Goal: Task Accomplishment & Management: Use online tool/utility

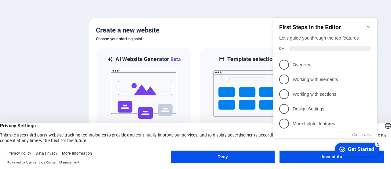
click div "checkmark Get Started 5 First Steps in the Editor Let's guide you through the t…"
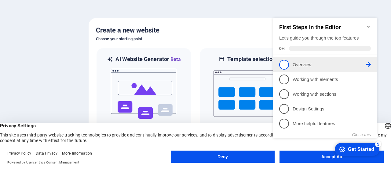
click at [302, 64] on p "Overview - incomplete" at bounding box center [329, 64] width 73 height 6
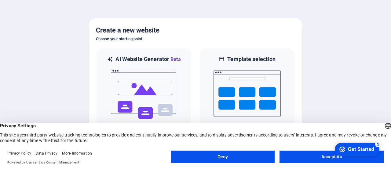
click at [312, 154] on button "Accept All" at bounding box center [332, 156] width 104 height 12
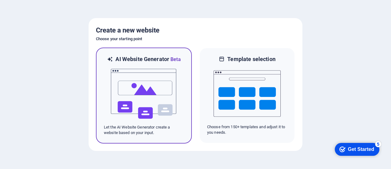
click at [158, 81] on img at bounding box center [143, 93] width 67 height 61
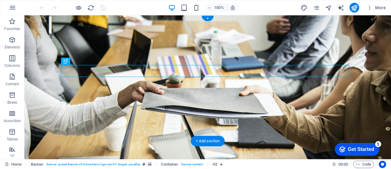
click at [267, 137] on figure at bounding box center [207, 86] width 367 height 143
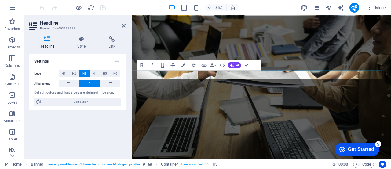
click at [276, 120] on figure at bounding box center [284, 99] width 305 height 169
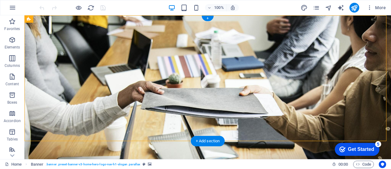
click at [251, 132] on figure at bounding box center [207, 86] width 367 height 143
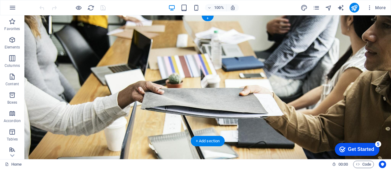
click at [128, 133] on figure at bounding box center [207, 86] width 367 height 143
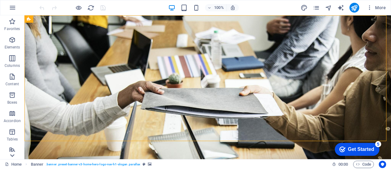
click at [14, 23] on icon at bounding box center [12, 19] width 9 height 9
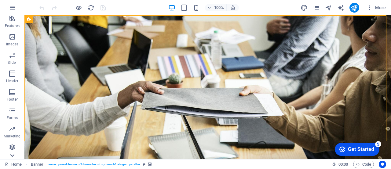
scroll to position [132, 0]
click at [13, 40] on icon "button" at bounding box center [12, 36] width 7 height 7
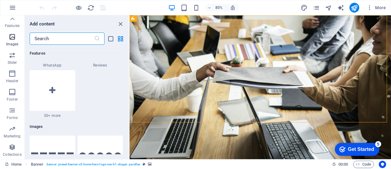
scroll to position [3101, 0]
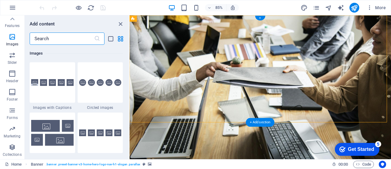
click at [180, 134] on figure at bounding box center [284, 99] width 308 height 169
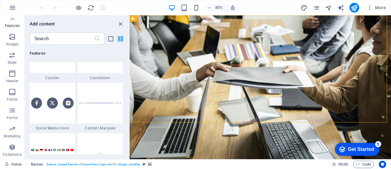
scroll to position [2642, 0]
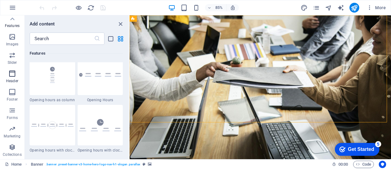
click at [13, 76] on icon "button" at bounding box center [12, 73] width 7 height 7
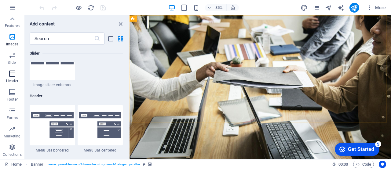
scroll to position [3683, 0]
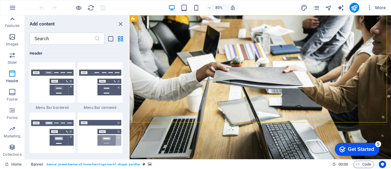
click at [12, 18] on icon at bounding box center [12, 18] width 4 height 3
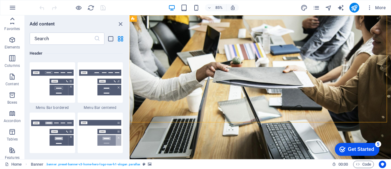
scroll to position [0, 0]
drag, startPoint x: 121, startPoint y: 22, endPoint x: 114, endPoint y: 11, distance: 12.9
click at [121, 22] on icon "close panel" at bounding box center [120, 23] width 7 height 7
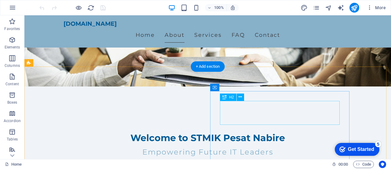
scroll to position [164, 0]
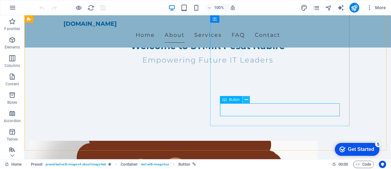
click at [246, 100] on icon at bounding box center [246, 99] width 3 height 6
click at [246, 98] on icon at bounding box center [246, 99] width 3 height 6
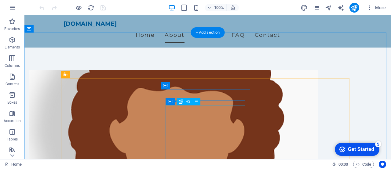
scroll to position [287, 0]
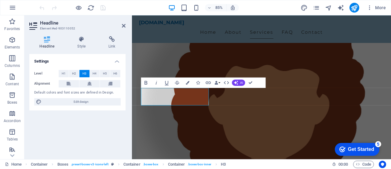
click at [122, 146] on div "Settings Level H1 H2 H3 H4 H5 H6 Alignment Default colors and font sizes are de…" at bounding box center [77, 104] width 96 height 100
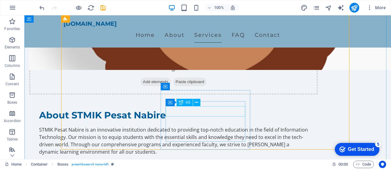
scroll to position [317, 0]
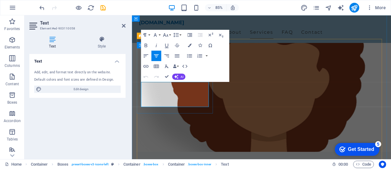
drag, startPoint x: 149, startPoint y: 98, endPoint x: 204, endPoint y: 119, distance: 59.4
copy p "A comprehensive program that covers all aspects of information systems, prepari…"
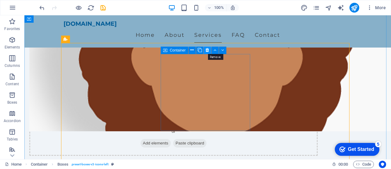
click at [208, 50] on icon at bounding box center [207, 50] width 3 height 6
click at [208, 49] on icon at bounding box center [207, 50] width 3 height 6
click at [206, 51] on icon at bounding box center [207, 50] width 3 height 6
click at [207, 51] on icon at bounding box center [207, 50] width 3 height 6
click at [206, 50] on icon at bounding box center [207, 50] width 3 height 6
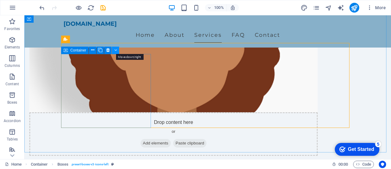
click at [117, 49] on icon at bounding box center [115, 50] width 3 height 6
click at [116, 50] on icon at bounding box center [115, 50] width 3 height 6
click at [94, 50] on icon at bounding box center [92, 50] width 3 height 6
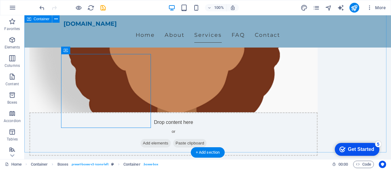
drag, startPoint x: 141, startPoint y: 61, endPoint x: 209, endPoint y: 63, distance: 68.2
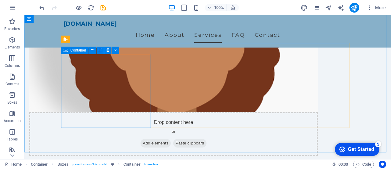
click at [68, 50] on icon at bounding box center [66, 49] width 4 height 7
drag, startPoint x: 68, startPoint y: 50, endPoint x: 111, endPoint y: 50, distance: 42.8
click at [111, 50] on div "Container" at bounding box center [92, 50] width 62 height 8
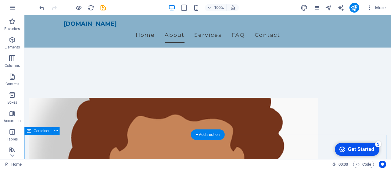
scroll to position [225, 0]
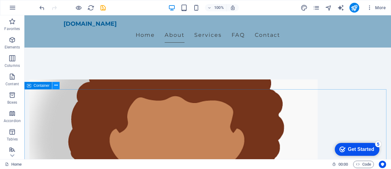
click at [57, 86] on icon at bounding box center [55, 85] width 3 height 6
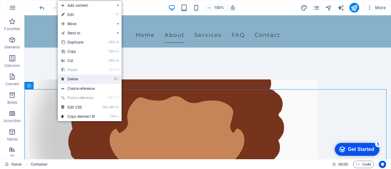
click at [75, 78] on link "⌦ Delete" at bounding box center [78, 78] width 41 height 9
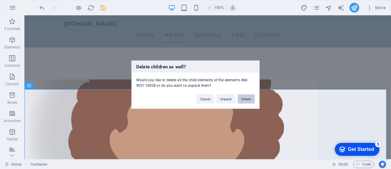
click at [243, 98] on button "Delete" at bounding box center [246, 98] width 17 height 9
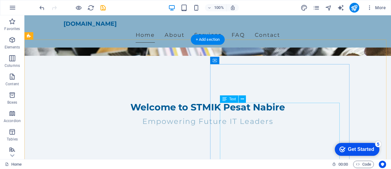
scroll to position [0, 0]
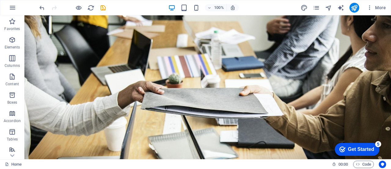
click at [352, 149] on div "Get Started" at bounding box center [361, 149] width 26 height 6
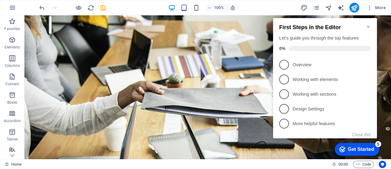
click div "checkmark Get Started 5 First Steps in the Editor Let's guide you through the t…"
click at [369, 26] on icon "Minimize checklist" at bounding box center [368, 27] width 3 height 2
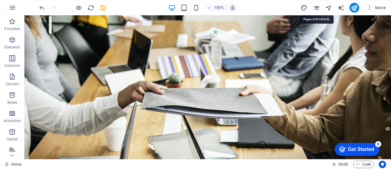
click at [318, 6] on icon "pages" at bounding box center [316, 7] width 7 height 7
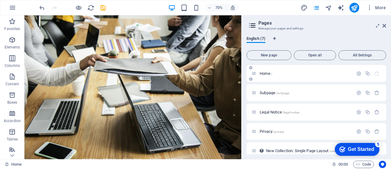
click at [277, 74] on p "Home /" at bounding box center [306, 73] width 92 height 4
click at [271, 91] on span "Subpage /subpage" at bounding box center [275, 92] width 30 height 5
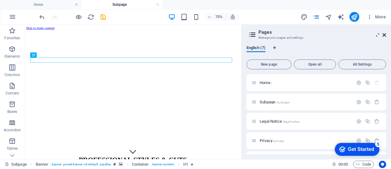
click at [386, 35] on icon at bounding box center [385, 34] width 4 height 5
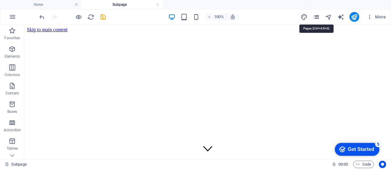
click at [315, 17] on icon "pages" at bounding box center [316, 16] width 7 height 7
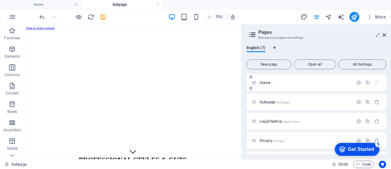
click at [278, 80] on p "Home /" at bounding box center [306, 82] width 92 height 4
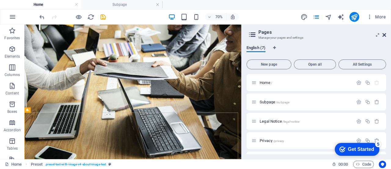
click at [383, 34] on icon at bounding box center [385, 34] width 4 height 5
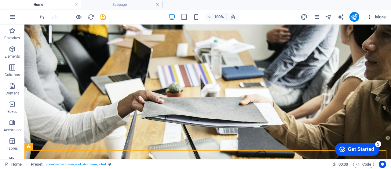
click at [368, 15] on icon "button" at bounding box center [370, 17] width 6 height 6
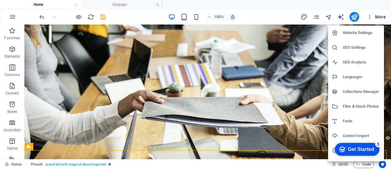
click at [153, 160] on div at bounding box center [195, 84] width 391 height 169
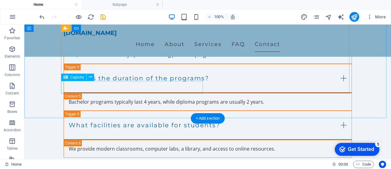
scroll to position [642, 0]
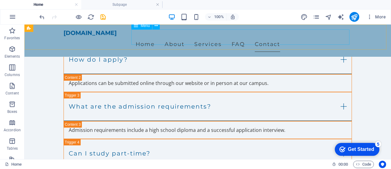
click at [178, 36] on nav "Home About Services FAQ Contact" at bounding box center [208, 43] width 289 height 15
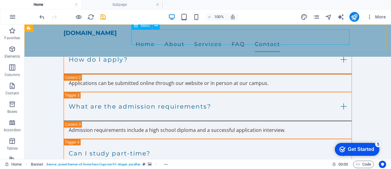
click at [143, 26] on span "Menu" at bounding box center [145, 26] width 9 height 4
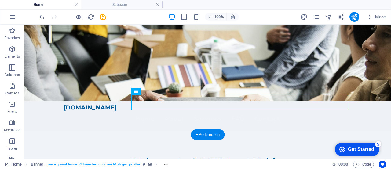
scroll to position [0, 0]
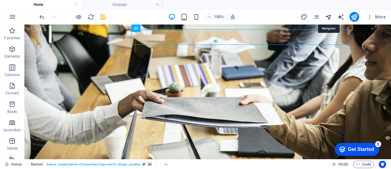
click at [329, 16] on icon "navigator" at bounding box center [328, 16] width 7 height 7
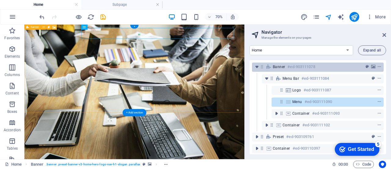
click at [308, 67] on h6 "#ed-903111078" at bounding box center [302, 66] width 28 height 7
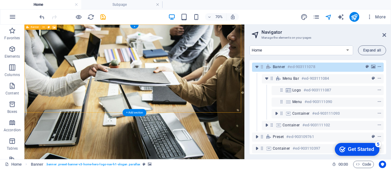
click at [378, 66] on icon "context-menu" at bounding box center [380, 67] width 4 height 4
click at [287, 67] on div "Banner #ed-903111078" at bounding box center [313, 66] width 80 height 7
click at [54, 28] on icon at bounding box center [54, 27] width 3 height 5
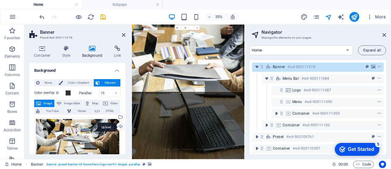
click at [119, 127] on div "Upload" at bounding box center [120, 126] width 9 height 9
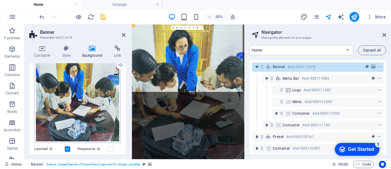
scroll to position [31, 0]
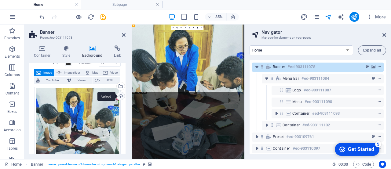
click at [120, 96] on div "Upload" at bounding box center [120, 96] width 9 height 9
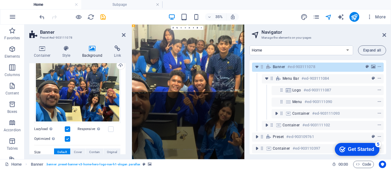
scroll to position [0, 0]
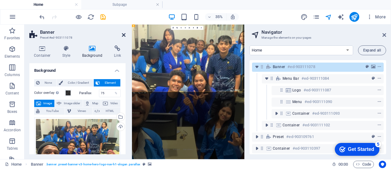
click at [123, 34] on icon at bounding box center [124, 34] width 4 height 5
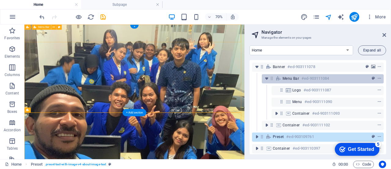
click at [285, 76] on span "Menu Bar" at bounding box center [291, 78] width 17 height 5
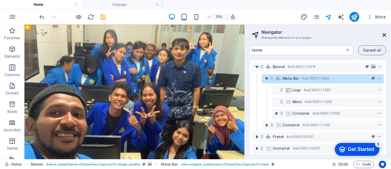
click at [385, 34] on icon at bounding box center [385, 34] width 4 height 5
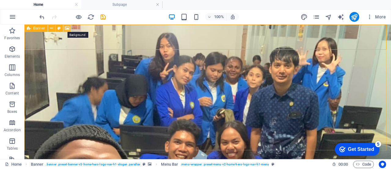
click at [66, 28] on icon at bounding box center [67, 28] width 5 height 6
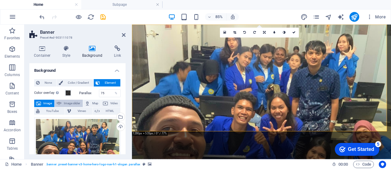
click at [72, 104] on span "Image slider" at bounding box center [71, 102] width 17 height 7
select select "ms"
select select "s"
select select "progressive"
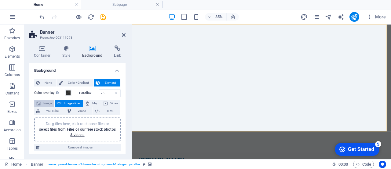
click at [48, 103] on span "Image" at bounding box center [48, 102] width 10 height 7
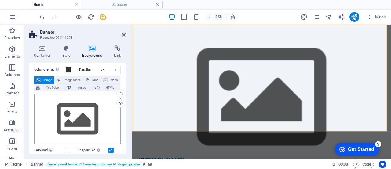
scroll to position [31, 0]
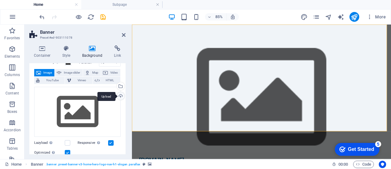
click at [119, 95] on div "Upload" at bounding box center [120, 96] width 9 height 9
click at [122, 97] on div "Upload" at bounding box center [120, 96] width 9 height 9
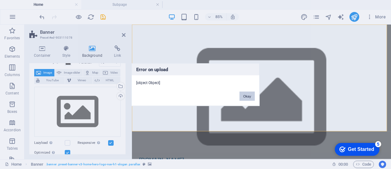
click at [249, 95] on button "Okay" at bounding box center [247, 95] width 15 height 9
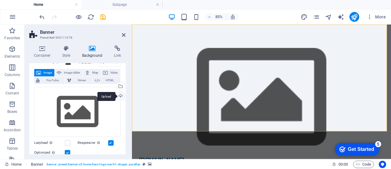
click at [120, 94] on div "Upload" at bounding box center [120, 96] width 9 height 9
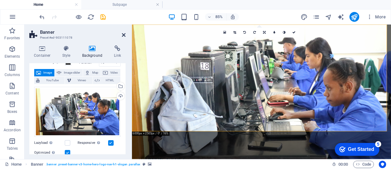
click at [123, 34] on icon at bounding box center [124, 34] width 4 height 5
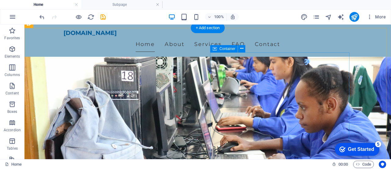
scroll to position [122, 0]
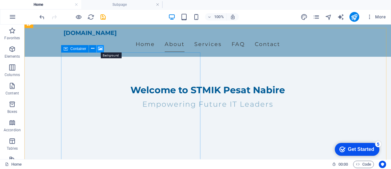
click at [101, 48] on icon at bounding box center [100, 48] width 5 height 6
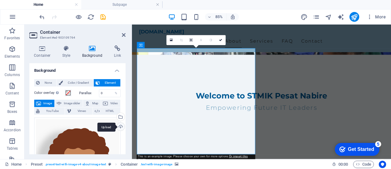
click at [119, 127] on div "Upload" at bounding box center [120, 126] width 9 height 9
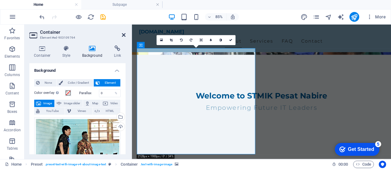
click at [124, 35] on icon at bounding box center [124, 34] width 4 height 5
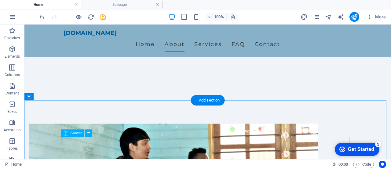
scroll to position [245, 0]
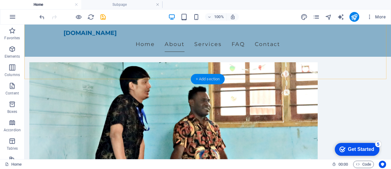
click at [209, 79] on div "+ Add section" at bounding box center [208, 79] width 34 height 10
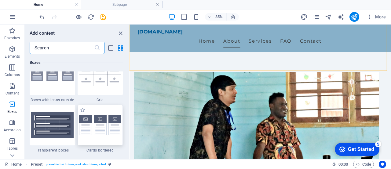
scroll to position [1835, 0]
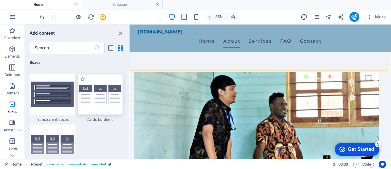
click at [102, 102] on img at bounding box center [100, 94] width 43 height 20
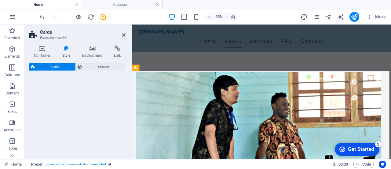
select select "rem"
select select "preset-image-boxes-v3-border"
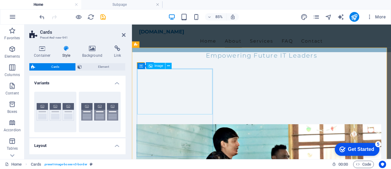
scroll to position [275, 0]
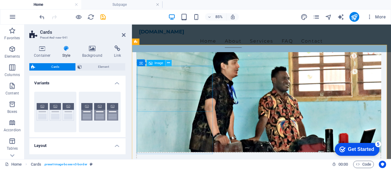
click at [169, 64] on icon at bounding box center [168, 63] width 3 height 6
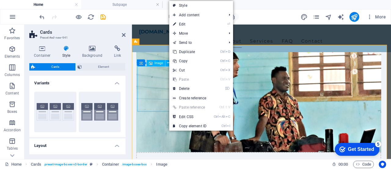
click at [154, 64] on div "Image" at bounding box center [156, 63] width 19 height 6
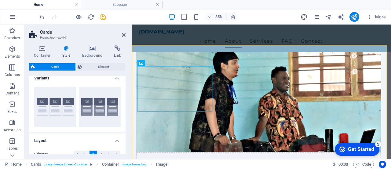
scroll to position [0, 0]
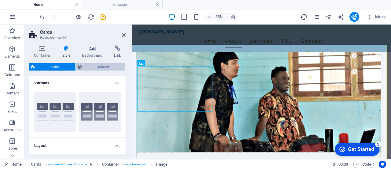
click at [106, 65] on span "Element" at bounding box center [104, 66] width 40 height 7
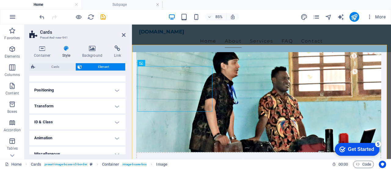
scroll to position [114, 0]
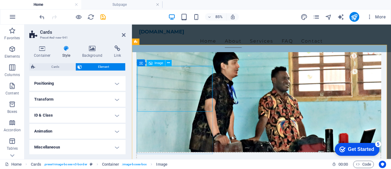
click at [169, 64] on icon at bounding box center [168, 63] width 3 height 6
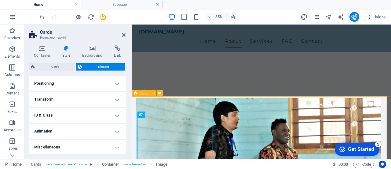
scroll to position [275, 0]
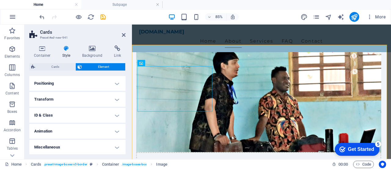
click at [109, 83] on h4 "Positioning" at bounding box center [77, 83] width 96 height 15
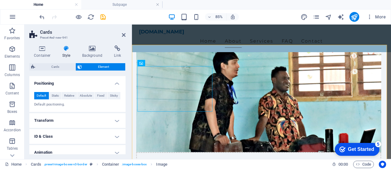
click at [109, 83] on h4 "Positioning" at bounding box center [77, 81] width 96 height 11
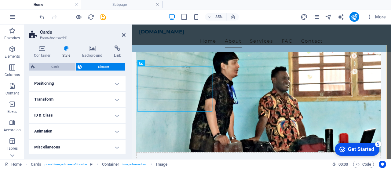
click at [62, 66] on span "Cards" at bounding box center [55, 66] width 37 height 7
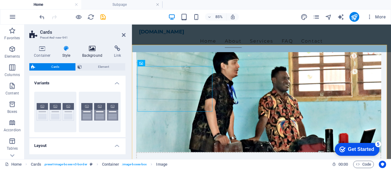
click at [93, 53] on h4 "Background" at bounding box center [94, 51] width 32 height 13
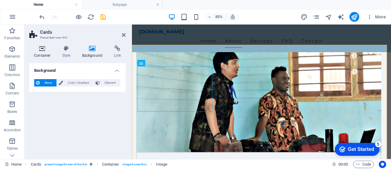
click at [45, 49] on icon at bounding box center [42, 48] width 26 height 6
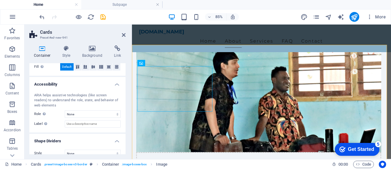
scroll to position [146, 0]
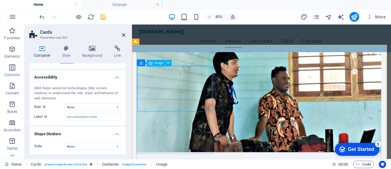
click at [158, 63] on span "Image" at bounding box center [159, 62] width 9 height 3
click at [165, 64] on icon at bounding box center [163, 63] width 3 height 6
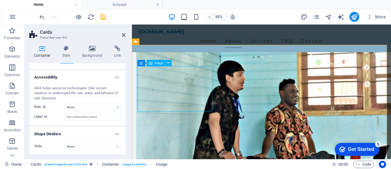
select select "%"
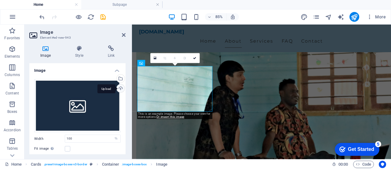
click at [119, 88] on div "Upload" at bounding box center [120, 88] width 9 height 9
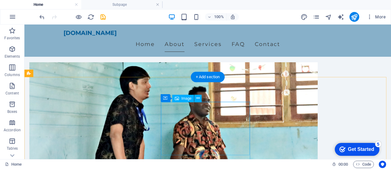
scroll to position [306, 0]
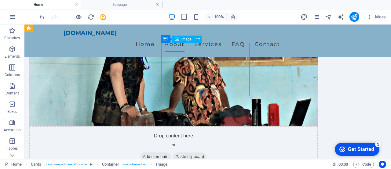
select select "%"
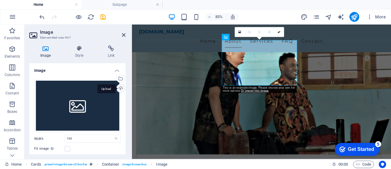
click at [120, 88] on div "Upload" at bounding box center [120, 88] width 9 height 9
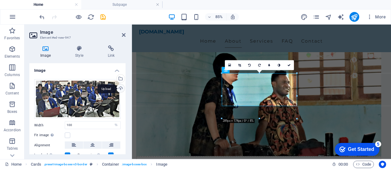
scroll to position [245, 0]
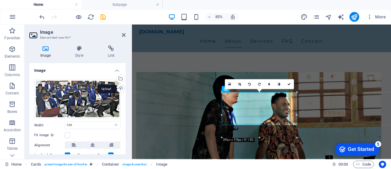
click at [119, 87] on div "Upload" at bounding box center [120, 88] width 9 height 9
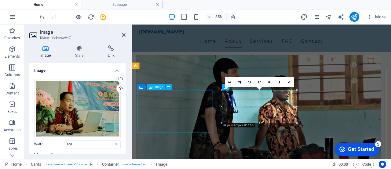
scroll to position [275, 0]
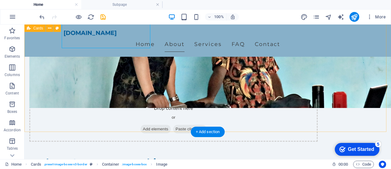
scroll to position [306, 0]
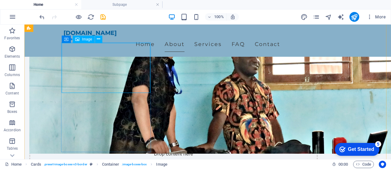
select select "%"
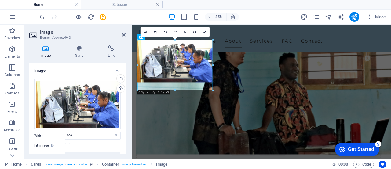
drag, startPoint x: 176, startPoint y: 82, endPoint x: 50, endPoint y: 78, distance: 125.1
click at [175, 91] on div at bounding box center [176, 90] width 76 height 2
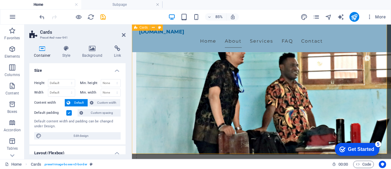
scroll to position [275, 0]
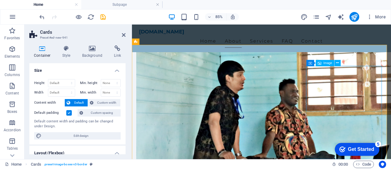
select select "%"
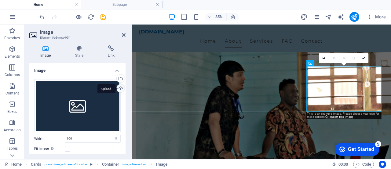
click at [119, 87] on div "Upload" at bounding box center [120, 88] width 9 height 9
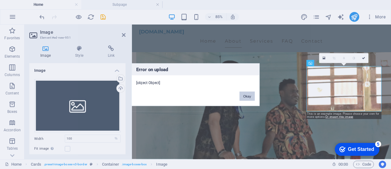
click at [251, 95] on button "Okay" at bounding box center [247, 95] width 15 height 9
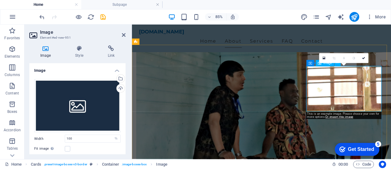
click at [120, 89] on div "Upload" at bounding box center [120, 88] width 9 height 9
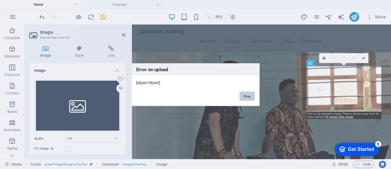
drag, startPoint x: 245, startPoint y: 96, endPoint x: 202, endPoint y: 85, distance: 44.5
click at [245, 96] on button "Okay" at bounding box center [247, 95] width 15 height 9
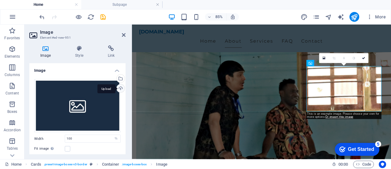
click at [120, 87] on div "Upload" at bounding box center [120, 88] width 9 height 9
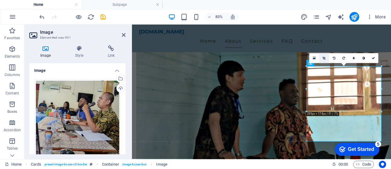
click at [326, 58] on icon at bounding box center [324, 57] width 3 height 3
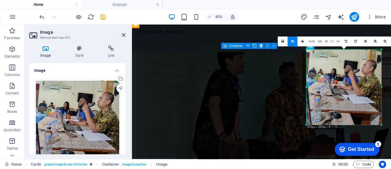
scroll to position [306, 0]
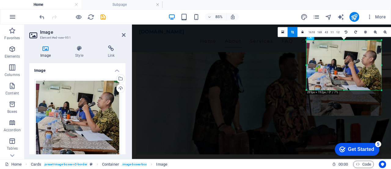
drag, startPoint x: 344, startPoint y: 115, endPoint x: 341, endPoint y: 85, distance: 29.8
click at [341, 85] on div "180 170 160 150 140 130 120 110 100 90 80 70 60 50 40 30 20 10 0 -10 -20 -30 -4…" at bounding box center [344, 65] width 75 height 50
click at [302, 110] on div at bounding box center [345, 78] width 86 height 86
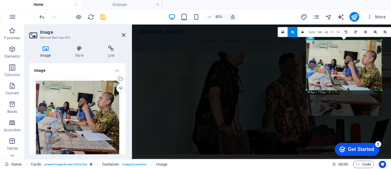
click at [291, 31] on link at bounding box center [293, 32] width 10 height 10
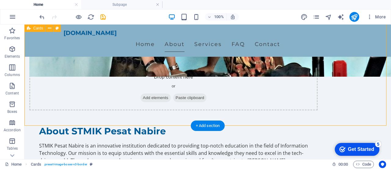
scroll to position [367, 0]
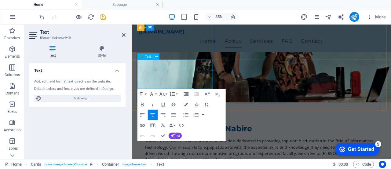
drag, startPoint x: 152, startPoint y: 69, endPoint x: 214, endPoint y: 93, distance: 67.0
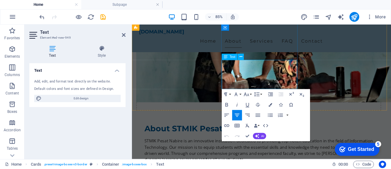
drag, startPoint x: 251, startPoint y: 69, endPoint x: 315, endPoint y: 91, distance: 67.4
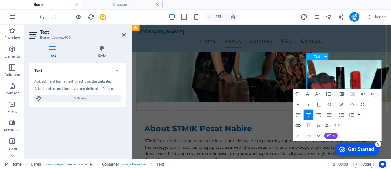
drag, startPoint x: 351, startPoint y: 70, endPoint x: 413, endPoint y: 91, distance: 66.0
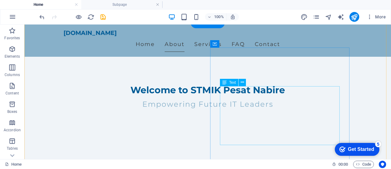
scroll to position [153, 0]
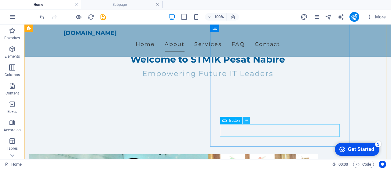
click at [246, 121] on icon at bounding box center [246, 120] width 3 height 6
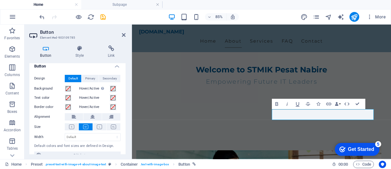
scroll to position [0, 0]
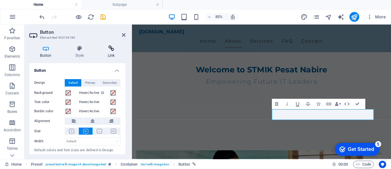
click at [110, 48] on icon at bounding box center [111, 48] width 29 height 6
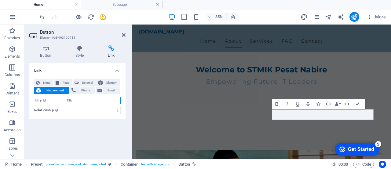
click at [87, 98] on input "Title Additional link description, should not be the same as the link text. The…" at bounding box center [93, 100] width 56 height 7
click at [64, 82] on span "Page" at bounding box center [65, 82] width 9 height 7
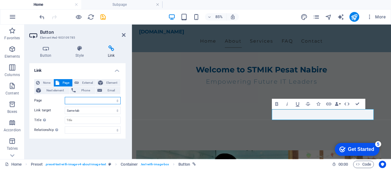
click at [81, 100] on select "Home Subpage Legal Notice Privacy" at bounding box center [93, 100] width 56 height 7
select select "1"
click at [65, 97] on select "Home Subpage Legal Notice Privacy" at bounding box center [93, 100] width 56 height 7
click at [87, 98] on select "Home Subpage Legal Notice Privacy" at bounding box center [93, 100] width 56 height 7
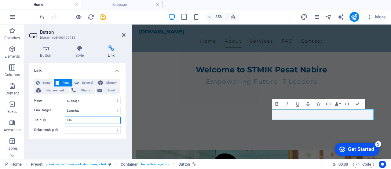
click at [84, 118] on input "Title Additional link description, should not be the same as the link text. The…" at bounding box center [93, 119] width 56 height 7
type input "ecampuz"
click at [84, 143] on div "Link None Page External Element Next element Phone Email Page Home Subpage Lega…" at bounding box center [77, 108] width 96 height 91
click at [49, 52] on h4 "Button" at bounding box center [46, 51] width 35 height 13
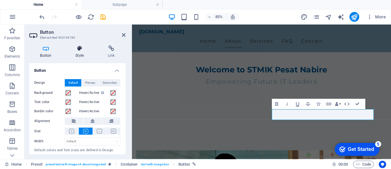
click at [76, 50] on icon at bounding box center [80, 48] width 30 height 6
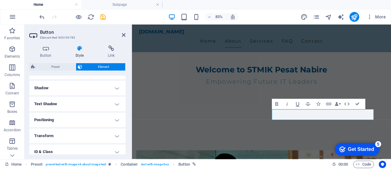
scroll to position [153, 0]
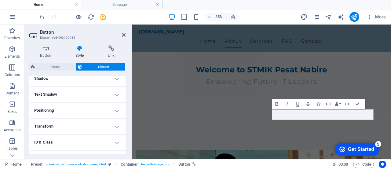
click at [115, 93] on h4 "Text Shadow" at bounding box center [77, 94] width 96 height 15
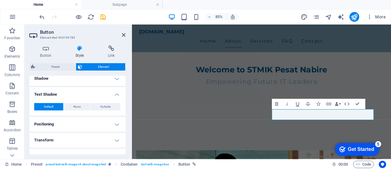
click at [115, 93] on h4 "Text Shadow" at bounding box center [77, 92] width 96 height 11
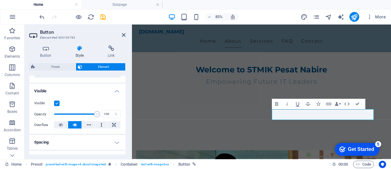
scroll to position [0, 0]
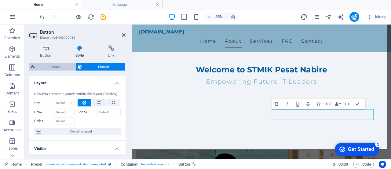
click at [53, 65] on span "Preset" at bounding box center [55, 66] width 37 height 7
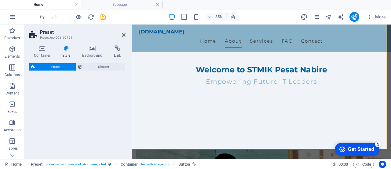
select select "rem"
select select "px"
select select "preset-text-with-image-v4-about-image-text"
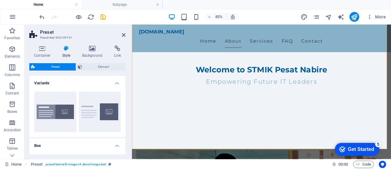
click at [118, 145] on h4 "Box" at bounding box center [77, 143] width 96 height 11
click at [41, 48] on icon at bounding box center [42, 48] width 26 height 6
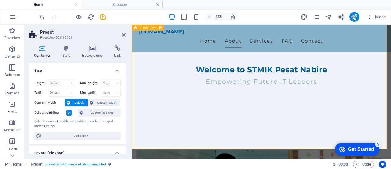
click at [123, 32] on icon at bounding box center [124, 34] width 4 height 5
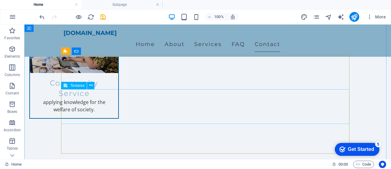
scroll to position [887, 0]
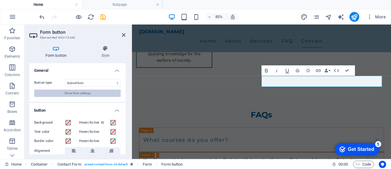
click at [92, 93] on button "Show form settings" at bounding box center [77, 92] width 87 height 7
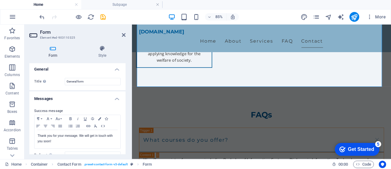
scroll to position [0, 0]
click at [102, 47] on icon at bounding box center [102, 48] width 46 height 6
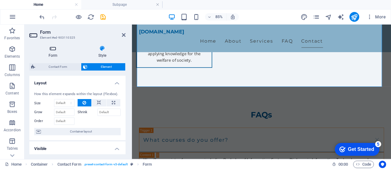
click at [53, 49] on icon at bounding box center [52, 48] width 47 height 6
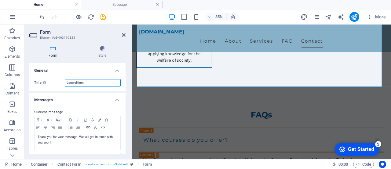
click at [93, 83] on input "General form" at bounding box center [93, 82] width 56 height 7
click at [115, 70] on h4 "General" at bounding box center [77, 68] width 96 height 11
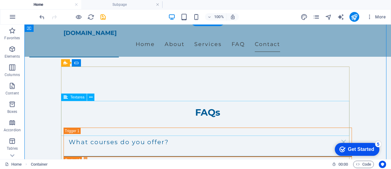
scroll to position [795, 0]
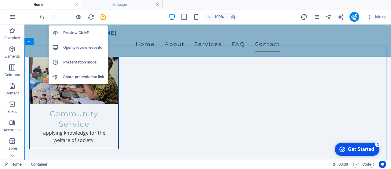
click at [81, 47] on h6 "Open preview website" at bounding box center [83, 47] width 41 height 7
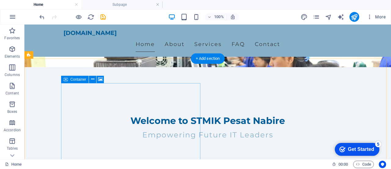
scroll to position [0, 0]
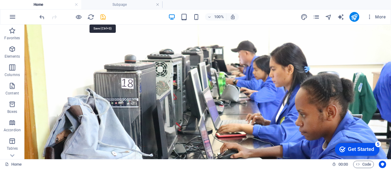
click at [102, 16] on icon "save" at bounding box center [103, 16] width 7 height 7
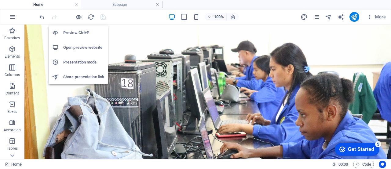
click at [81, 47] on h6 "Open preview website" at bounding box center [83, 47] width 41 height 7
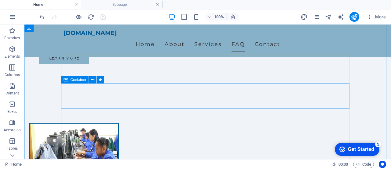
scroll to position [398, 0]
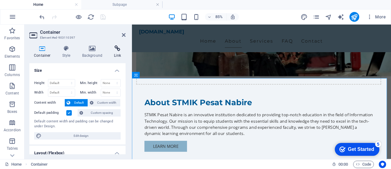
click at [118, 46] on icon at bounding box center [117, 48] width 16 height 6
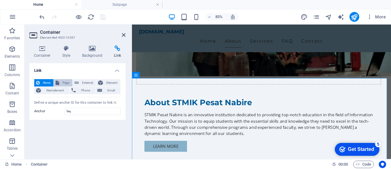
click at [65, 81] on span "Page" at bounding box center [65, 82] width 9 height 7
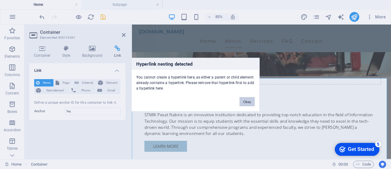
click at [249, 101] on button "Okay" at bounding box center [247, 101] width 15 height 9
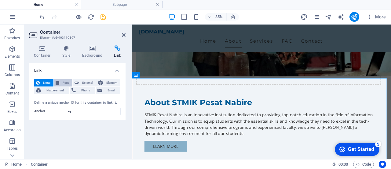
click at [65, 83] on span "Page" at bounding box center [65, 82] width 9 height 7
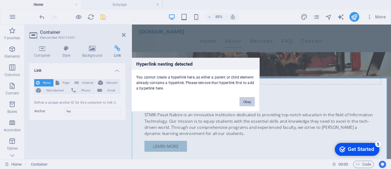
click at [249, 100] on button "Okay" at bounding box center [247, 101] width 15 height 9
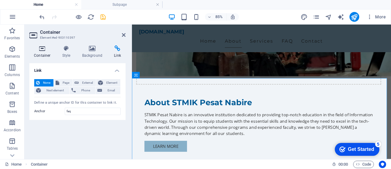
click at [44, 50] on icon at bounding box center [42, 48] width 26 height 6
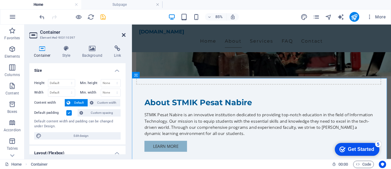
click at [124, 34] on icon at bounding box center [124, 34] width 4 height 5
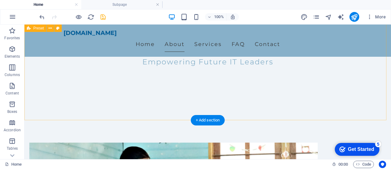
scroll to position [153, 0]
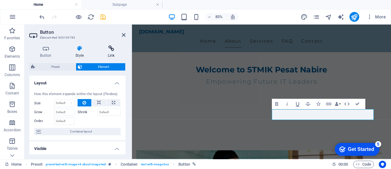
click at [113, 48] on icon at bounding box center [111, 48] width 29 height 6
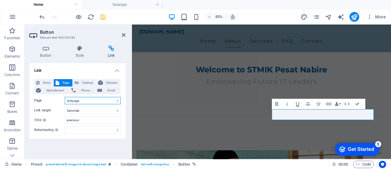
click at [84, 101] on select "Home Subpage Legal Notice Privacy" at bounding box center [93, 100] width 56 height 7
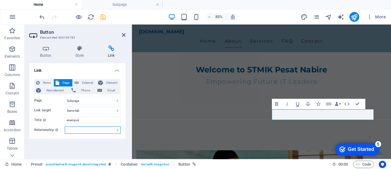
click at [93, 131] on select "alternate author bookmark external help license next nofollow noreferrer noopen…" at bounding box center [93, 129] width 56 height 7
click at [94, 146] on div "Link None Page External Element Next element Phone Email Page Home Subpage Lega…" at bounding box center [77, 108] width 96 height 91
click at [124, 35] on icon at bounding box center [124, 34] width 4 height 5
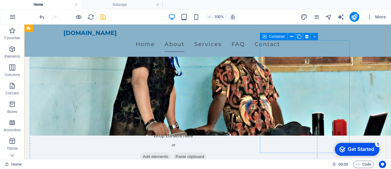
scroll to position [398, 0]
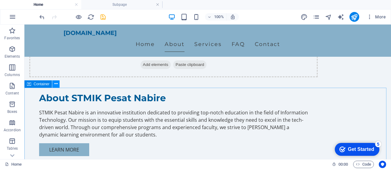
click at [54, 83] on icon at bounding box center [55, 83] width 3 height 6
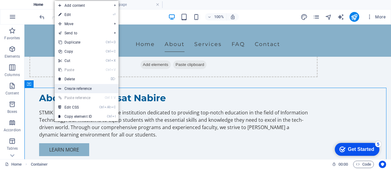
click at [98, 87] on link "Create reference" at bounding box center [87, 88] width 64 height 9
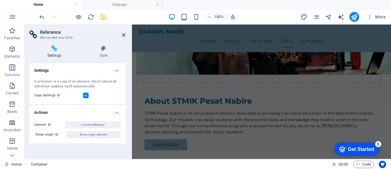
scroll to position [914, 0]
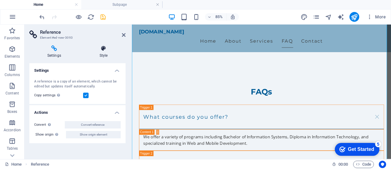
click at [103, 49] on icon at bounding box center [104, 48] width 44 height 6
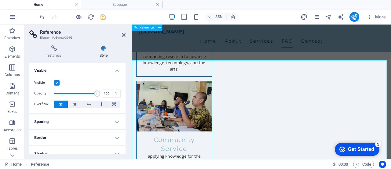
scroll to position [761, 0]
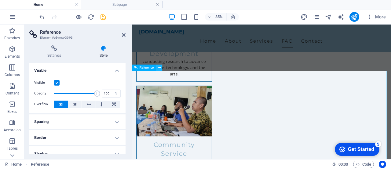
click at [161, 68] on icon at bounding box center [159, 68] width 3 height 6
click at [124, 33] on icon at bounding box center [124, 34] width 4 height 5
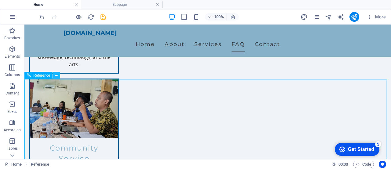
click at [57, 75] on icon at bounding box center [56, 75] width 3 height 6
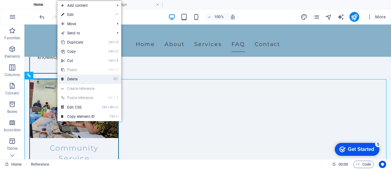
click at [74, 79] on link "⌦ Delete" at bounding box center [77, 78] width 41 height 9
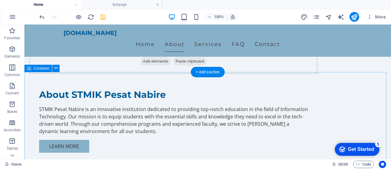
scroll to position [394, 0]
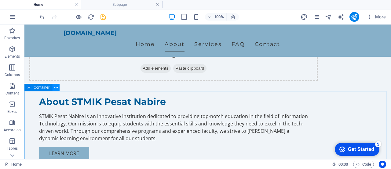
click at [55, 87] on icon at bounding box center [55, 87] width 3 height 6
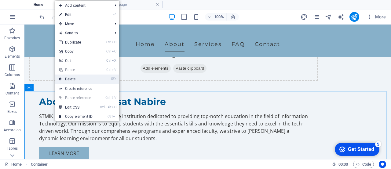
click at [70, 80] on link "⌦ Delete" at bounding box center [75, 78] width 41 height 9
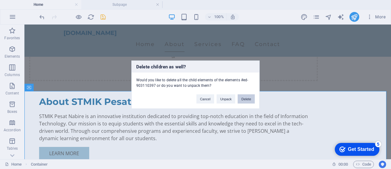
click at [245, 98] on button "Delete" at bounding box center [246, 98] width 17 height 9
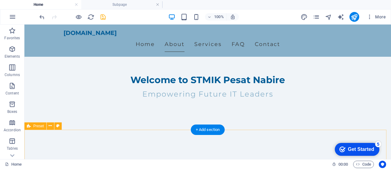
scroll to position [0, 0]
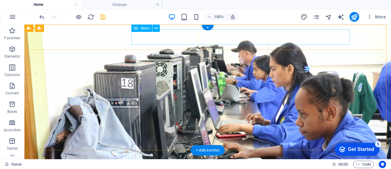
select select
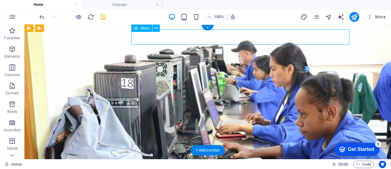
select select
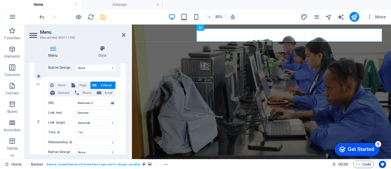
scroll to position [214, 0]
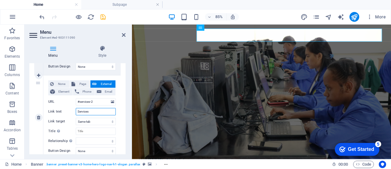
click at [97, 111] on input "Services" at bounding box center [96, 111] width 40 height 7
drag, startPoint x: 90, startPoint y: 111, endPoint x: 73, endPoint y: 110, distance: 16.6
click at [73, 110] on div "Link text Services" at bounding box center [82, 111] width 68 height 7
paste input "gallery"
type input "gallery"
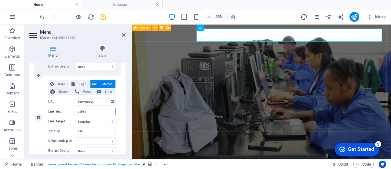
select select
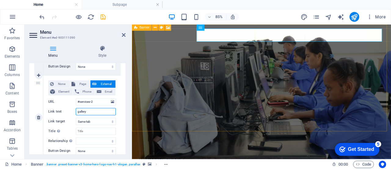
click at [79, 111] on input "gallery" at bounding box center [96, 111] width 40 height 7
type input "Gallery"
select select
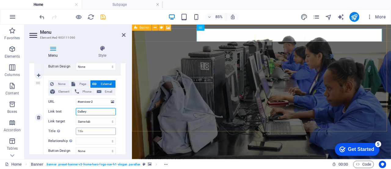
select select
type input "Gallery"
click at [100, 101] on input "#services-2" at bounding box center [96, 101] width 40 height 7
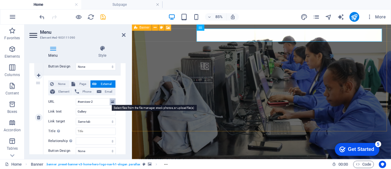
click at [112, 102] on icon at bounding box center [112, 101] width 3 height 7
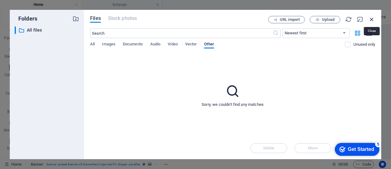
click at [373, 17] on icon "button" at bounding box center [372, 19] width 7 height 7
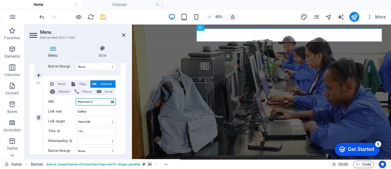
click at [104, 99] on input "#services-2" at bounding box center [96, 101] width 40 height 7
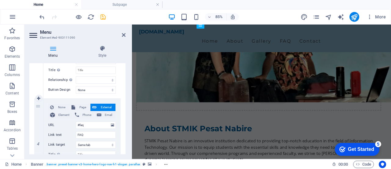
scroll to position [275, 0]
click at [39, 138] on icon at bounding box center [38, 140] width 3 height 4
select select
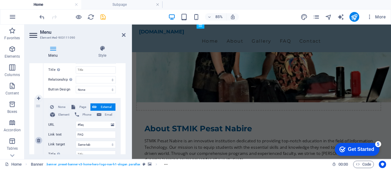
type input "#contact-us-1"
type input "Contact"
select select
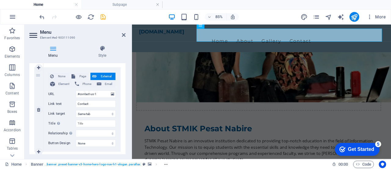
scroll to position [320, 0]
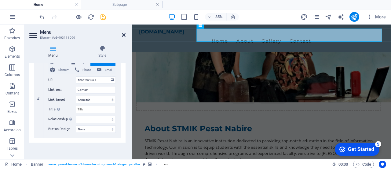
click at [124, 34] on icon at bounding box center [124, 34] width 4 height 5
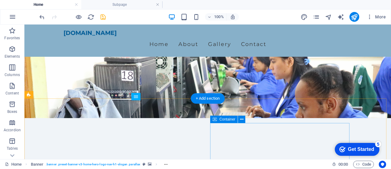
scroll to position [31, 0]
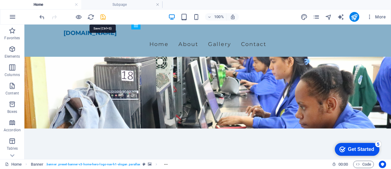
click at [102, 16] on icon "save" at bounding box center [103, 16] width 7 height 7
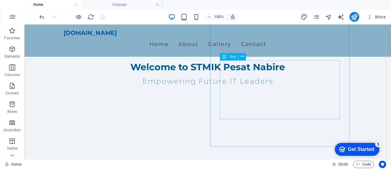
scroll to position [153, 0]
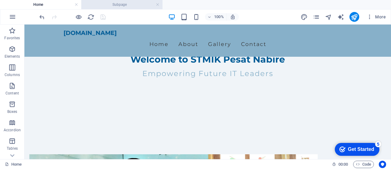
click at [114, 6] on h4 "Subpage" at bounding box center [121, 4] width 81 height 7
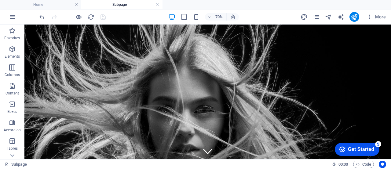
scroll to position [0, 0]
click at [54, 1] on h4 "Home" at bounding box center [40, 4] width 81 height 7
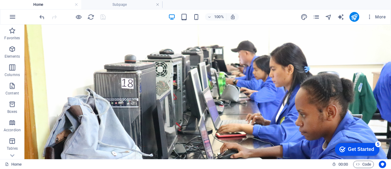
scroll to position [153, 0]
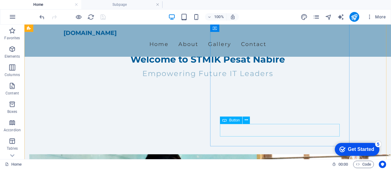
select select "1"
select select
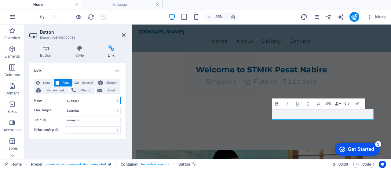
click at [113, 99] on select "Home Subpage Legal Notice Privacy" at bounding box center [93, 100] width 56 height 7
select select "0"
click at [65, 97] on select "Home Subpage Legal Notice Privacy" at bounding box center [93, 100] width 56 height 7
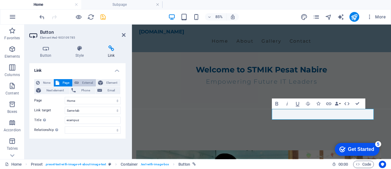
click at [86, 83] on span "External" at bounding box center [87, 82] width 13 height 7
select select "blank"
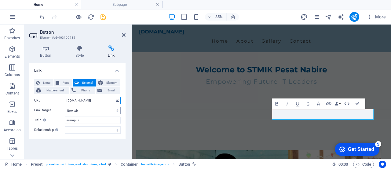
type input "[DOMAIN_NAME]"
click at [88, 109] on select "New tab Same tab Overlay" at bounding box center [93, 109] width 56 height 7
click at [65, 106] on select "New tab Same tab Overlay" at bounding box center [93, 109] width 56 height 7
click at [62, 83] on span "Page" at bounding box center [65, 82] width 9 height 7
select select
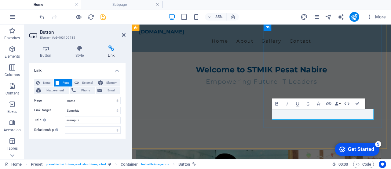
drag, startPoint x: 124, startPoint y: 34, endPoint x: 100, endPoint y: 10, distance: 34.2
click at [124, 34] on icon at bounding box center [124, 34] width 4 height 5
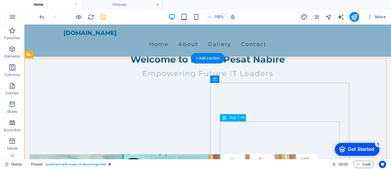
scroll to position [92, 0]
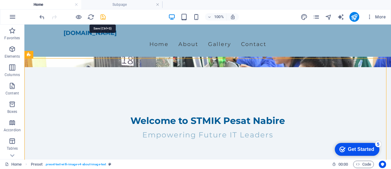
click at [103, 16] on icon "save" at bounding box center [103, 16] width 7 height 7
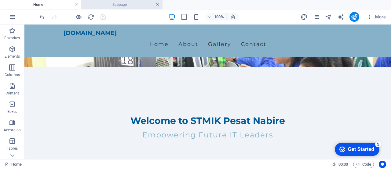
click at [157, 5] on link at bounding box center [158, 5] width 4 height 6
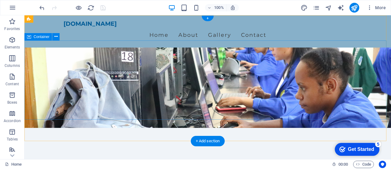
scroll to position [0, 0]
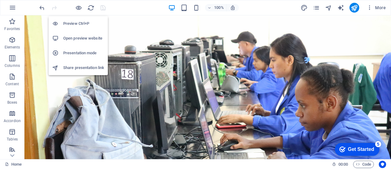
click at [75, 39] on h6 "Open preview website" at bounding box center [83, 38] width 41 height 7
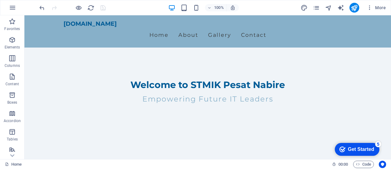
scroll to position [153, 0]
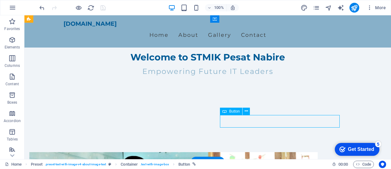
select select
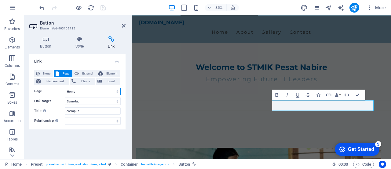
click at [98, 91] on select "Home Subpage Legal Notice Privacy" at bounding box center [93, 90] width 56 height 7
click at [74, 91] on select "Home Subpage Legal Notice Privacy" at bounding box center [93, 90] width 56 height 7
click at [75, 91] on select "Home Subpage Legal Notice Privacy" at bounding box center [93, 90] width 56 height 7
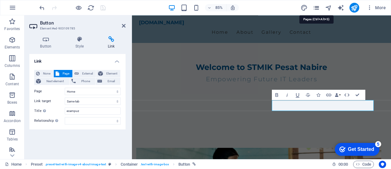
click at [315, 7] on icon "pages" at bounding box center [316, 7] width 7 height 7
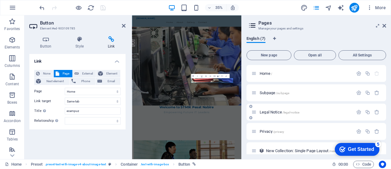
scroll to position [31, 0]
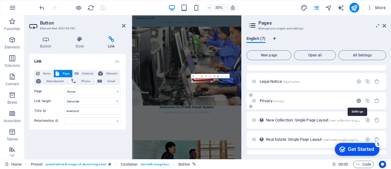
click at [358, 100] on icon "button" at bounding box center [359, 100] width 5 height 5
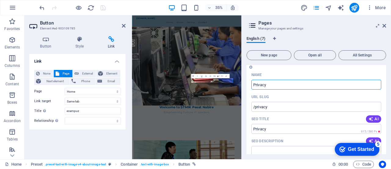
scroll to position [61, 0]
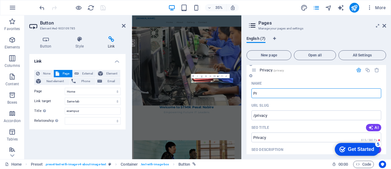
type input "P"
type input "/"
type input "e"
type input "/e"
type input "e"
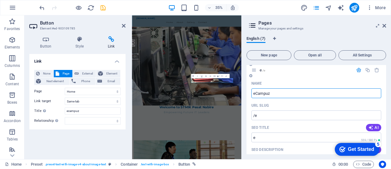
type input "eCampuz"
type input "/ecampuz"
type input "eCampuz"
click at [292, 116] on input "/ecampuz" at bounding box center [317, 115] width 130 height 10
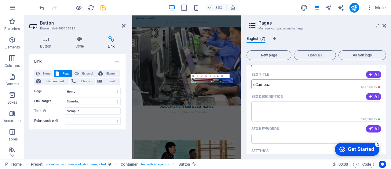
scroll to position [122, 0]
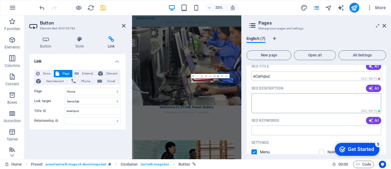
type input "/stmikpesatnabire"
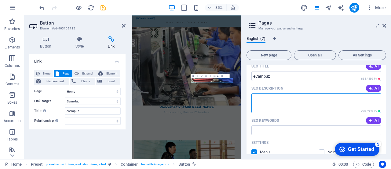
click at [315, 101] on textarea "SEO Description" at bounding box center [317, 103] width 130 height 20
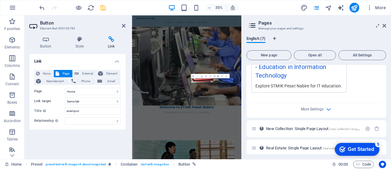
scroll to position [260, 0]
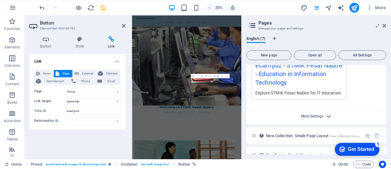
click at [317, 115] on span "More Settings" at bounding box center [312, 116] width 23 height 4
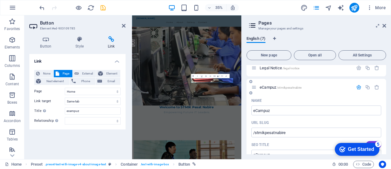
scroll to position [15, 0]
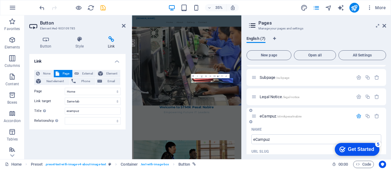
click at [318, 114] on p "eCampuz /stmikpesatnabire" at bounding box center [306, 116] width 92 height 4
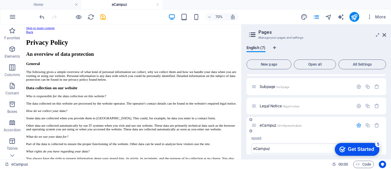
scroll to position [0, 0]
click at [385, 34] on icon at bounding box center [385, 34] width 4 height 5
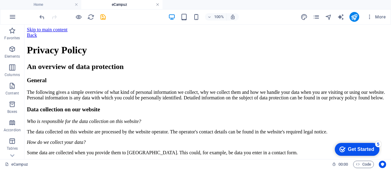
click at [158, 4] on link at bounding box center [158, 5] width 4 height 6
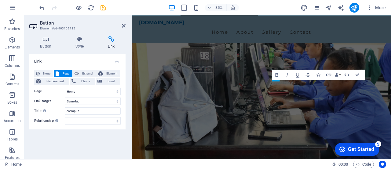
scroll to position [153, 0]
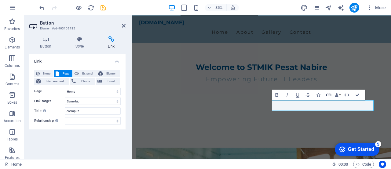
click at [330, 94] on icon "button" at bounding box center [329, 94] width 5 height 3
click at [100, 91] on select "Home Subpage Legal Notice eCampuz" at bounding box center [93, 90] width 56 height 7
select select "3"
click at [65, 87] on select "Home Subpage Legal Notice eCampuz" at bounding box center [93, 90] width 56 height 7
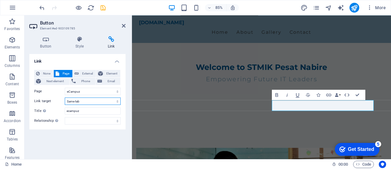
click at [90, 101] on select "New tab Same tab Overlay" at bounding box center [93, 100] width 56 height 7
select select "blank"
click at [65, 97] on select "New tab Same tab Overlay" at bounding box center [93, 100] width 56 height 7
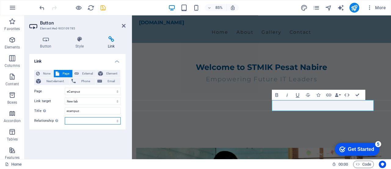
click at [87, 119] on select "alternate author bookmark external help license next nofollow noreferrer noopen…" at bounding box center [93, 120] width 56 height 7
select select "bookmark"
click at [65, 117] on select "alternate author bookmark external help license next nofollow noreferrer noopen…" at bounding box center [93, 120] width 56 height 7
click at [80, 70] on button "External" at bounding box center [84, 73] width 23 height 7
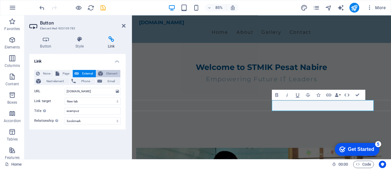
click at [108, 72] on span "Element" at bounding box center [112, 73] width 14 height 7
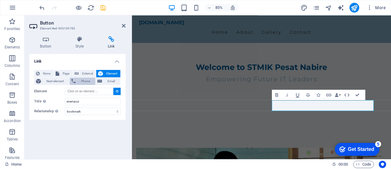
click at [90, 80] on span "Phone" at bounding box center [86, 80] width 16 height 7
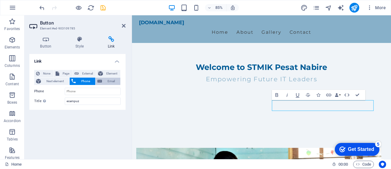
click at [107, 80] on span "Email" at bounding box center [111, 80] width 15 height 7
click at [87, 74] on span "External" at bounding box center [87, 73] width 13 height 7
select select "blank"
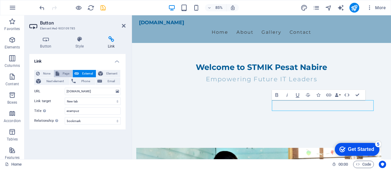
click at [65, 73] on span "Page" at bounding box center [65, 73] width 9 height 7
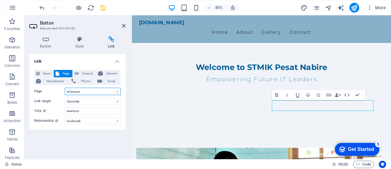
click at [87, 91] on select "Home Subpage Legal Notice eCampuz" at bounding box center [93, 90] width 56 height 7
click at [86, 100] on select "New tab Same tab Overlay" at bounding box center [93, 100] width 56 height 7
select select "blank"
click at [65, 97] on select "New tab Same tab Overlay" at bounding box center [93, 100] width 56 height 7
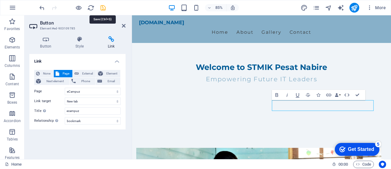
click at [103, 8] on icon "save" at bounding box center [103, 7] width 7 height 7
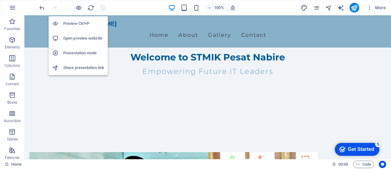
click at [78, 37] on h6 "Open preview website" at bounding box center [83, 38] width 41 height 7
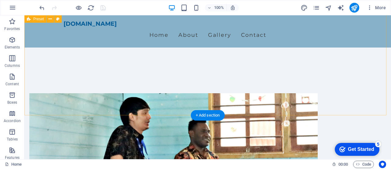
scroll to position [214, 0]
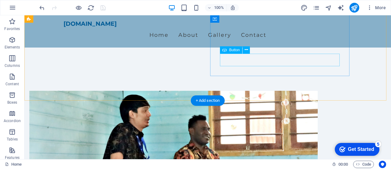
select select "3"
select select "bookmark"
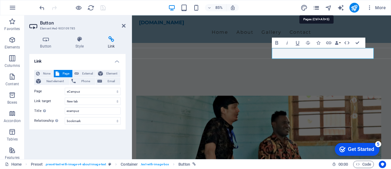
click at [316, 6] on icon "pages" at bounding box center [316, 7] width 7 height 7
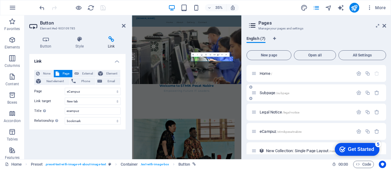
scroll to position [31, 0]
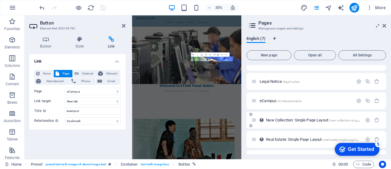
click at [337, 121] on span "/new-collection-single-page-layout" at bounding box center [353, 119] width 48 height 3
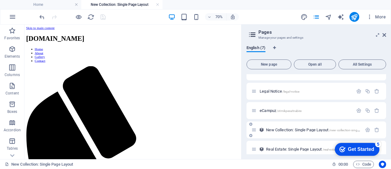
scroll to position [0, 0]
click at [366, 129] on icon "button" at bounding box center [367, 129] width 5 height 5
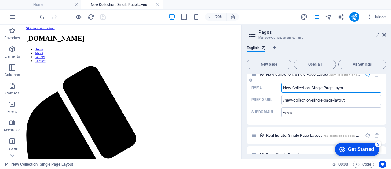
scroll to position [91, 0]
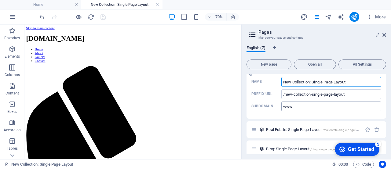
click at [303, 106] on input "www" at bounding box center [332, 106] width 100 height 10
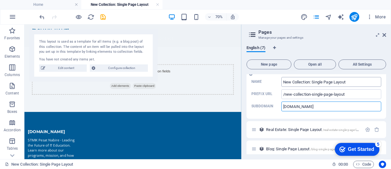
type input "[DOMAIN_NAME]"
drag, startPoint x: 349, startPoint y: 81, endPoint x: 272, endPoint y: 83, distance: 76.8
click at [272, 83] on label "Name New Collection: Single Page Layout ​" at bounding box center [317, 82] width 130 height 10
click at [282, 83] on input "New Collection: Single Page Layout" at bounding box center [332, 82] width 100 height 10
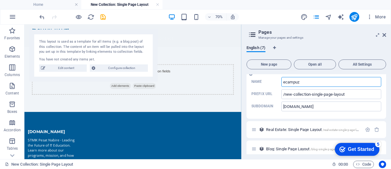
type input "ecampuz"
type input "/ecampuz"
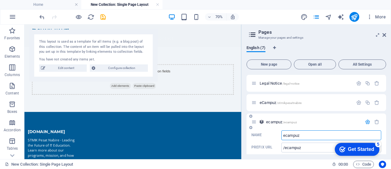
scroll to position [30, 0]
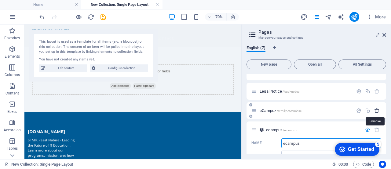
type input "ecampuz"
click at [376, 109] on icon "button" at bounding box center [377, 110] width 5 height 5
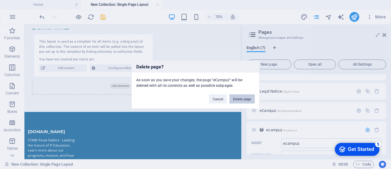
click at [237, 98] on button "Delete page" at bounding box center [242, 98] width 25 height 9
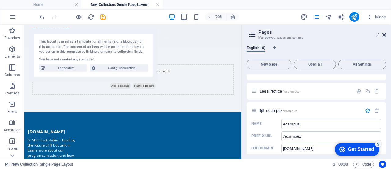
click at [384, 35] on icon at bounding box center [385, 34] width 4 height 5
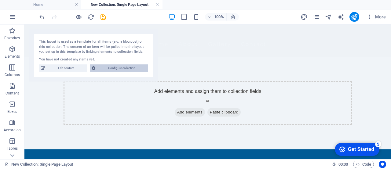
click at [108, 67] on span "Configure collection" at bounding box center [121, 67] width 49 height 7
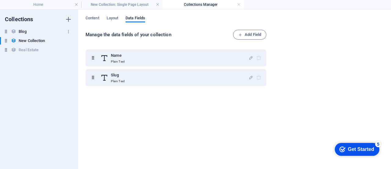
click at [19, 28] on h6 "Blog" at bounding box center [23, 31] width 8 height 7
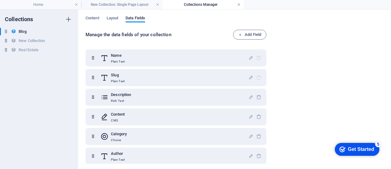
click at [239, 3] on link at bounding box center [239, 5] width 4 height 6
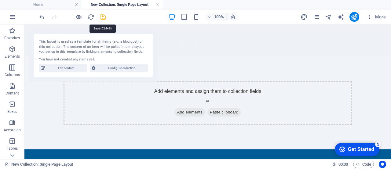
click at [103, 14] on icon "save" at bounding box center [103, 16] width 7 height 7
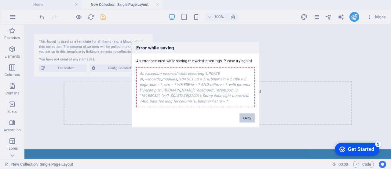
click at [247, 119] on button "Okay" at bounding box center [247, 117] width 15 height 9
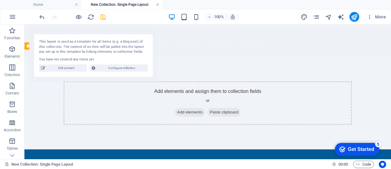
click at [158, 6] on link at bounding box center [158, 5] width 4 height 6
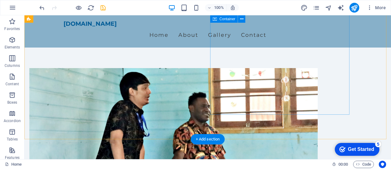
scroll to position [176, 0]
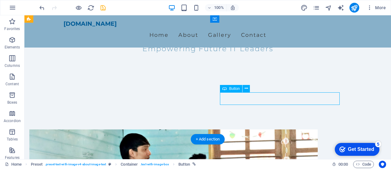
select select
select select "bookmark"
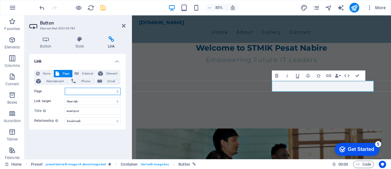
click at [83, 90] on select "Home Subpage Legal Notice" at bounding box center [93, 90] width 56 height 7
click at [81, 73] on span "External" at bounding box center [87, 73] width 13 height 7
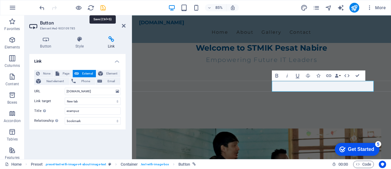
click at [102, 8] on icon "save" at bounding box center [103, 7] width 7 height 7
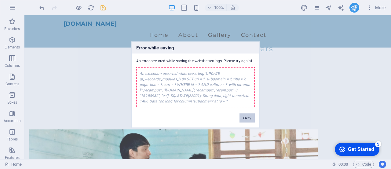
click at [246, 120] on button "Okay" at bounding box center [247, 117] width 15 height 9
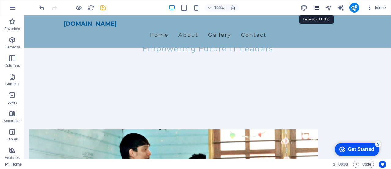
click at [318, 8] on icon "pages" at bounding box center [316, 7] width 7 height 7
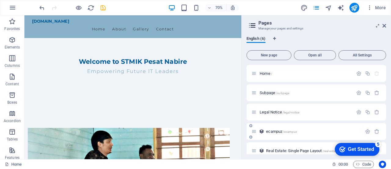
scroll to position [26, 0]
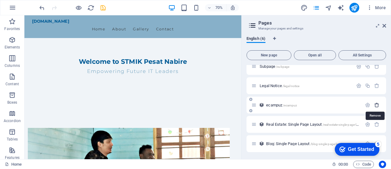
click at [377, 104] on icon "button" at bounding box center [377, 104] width 5 height 5
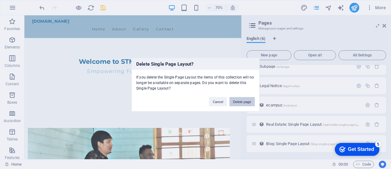
click at [244, 99] on button "Delete page" at bounding box center [242, 101] width 25 height 9
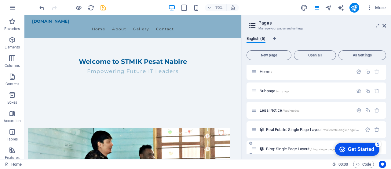
scroll to position [0, 0]
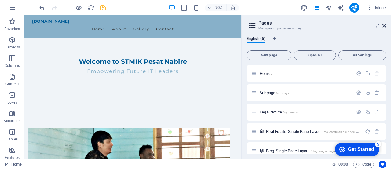
click at [386, 27] on icon at bounding box center [385, 25] width 4 height 5
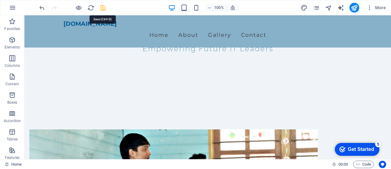
click at [102, 7] on icon "save" at bounding box center [103, 7] width 7 height 7
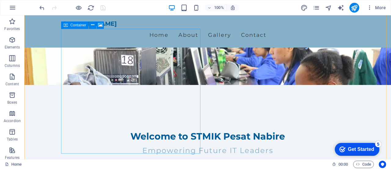
scroll to position [145, 0]
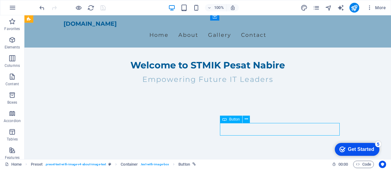
select select
select select "bookmark"
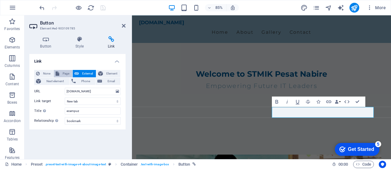
click at [66, 73] on span "Page" at bounding box center [65, 73] width 9 height 7
select select
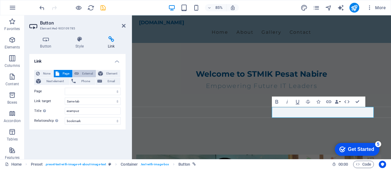
click at [83, 73] on span "External" at bounding box center [87, 73] width 13 height 7
select select "blank"
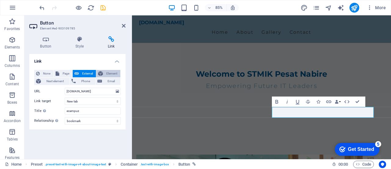
click at [106, 73] on span "Element" at bounding box center [112, 73] width 14 height 7
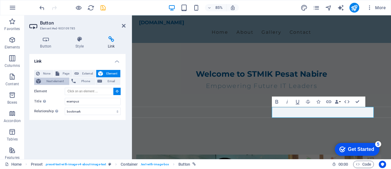
click at [48, 82] on span "Next element" at bounding box center [55, 80] width 25 height 7
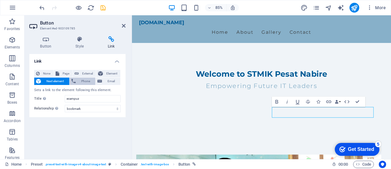
click at [77, 82] on button "Phone" at bounding box center [83, 80] width 26 height 7
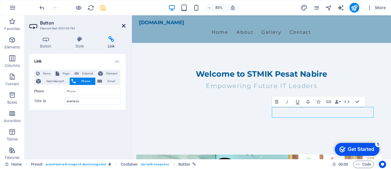
click at [124, 25] on icon at bounding box center [124, 25] width 4 height 5
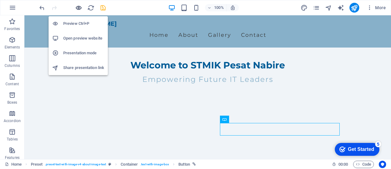
click at [79, 7] on icon "button" at bounding box center [78, 7] width 7 height 7
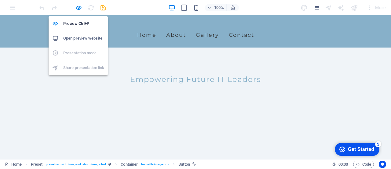
click at [83, 36] on h6 "Open preview website" at bounding box center [83, 38] width 41 height 7
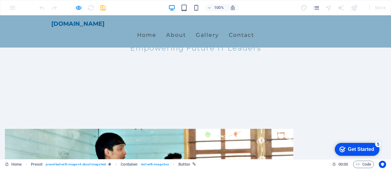
scroll to position [176, 0]
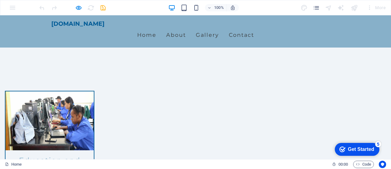
scroll to position [520, 0]
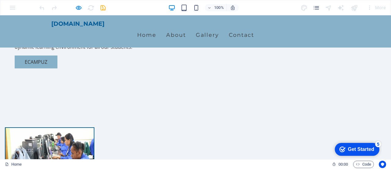
scroll to position [398, 0]
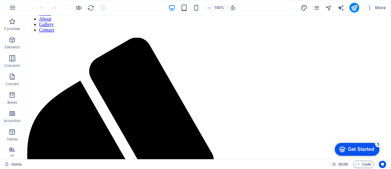
scroll to position [183, 0]
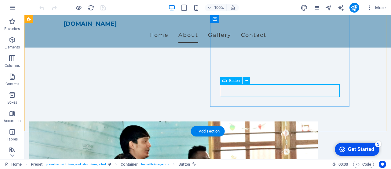
click at [246, 81] on icon at bounding box center [246, 80] width 3 height 6
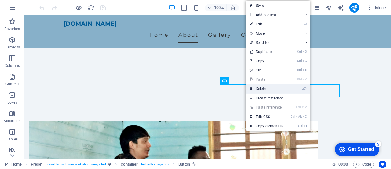
click at [261, 88] on link "⌦ Delete" at bounding box center [266, 88] width 41 height 9
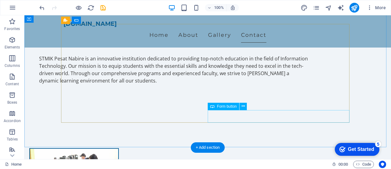
scroll to position [489, 0]
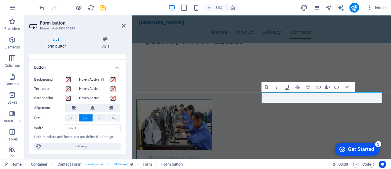
scroll to position [0, 0]
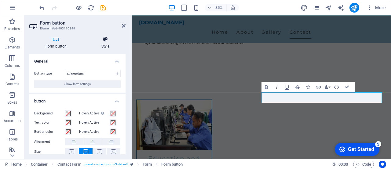
click at [106, 42] on icon at bounding box center [105, 39] width 40 height 6
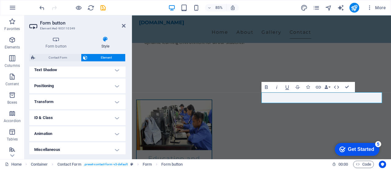
scroll to position [171, 0]
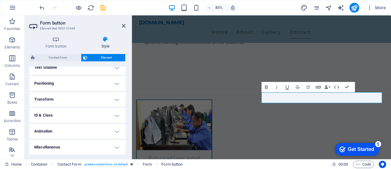
click at [320, 87] on icon "button" at bounding box center [318, 86] width 5 height 3
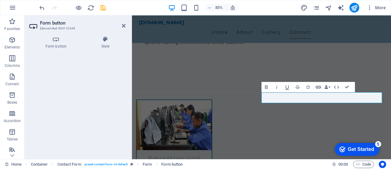
click at [320, 87] on icon "button" at bounding box center [318, 86] width 5 height 3
click at [330, 87] on button "Data Bindings" at bounding box center [327, 87] width 7 height 10
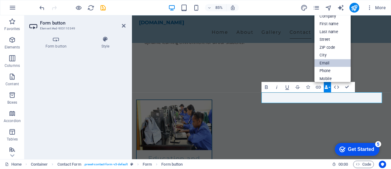
click at [326, 63] on link "Email" at bounding box center [333, 63] width 36 height 8
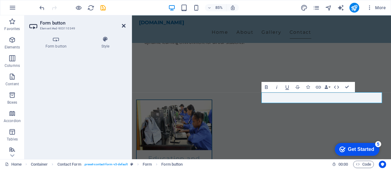
click at [124, 24] on icon at bounding box center [124, 25] width 4 height 5
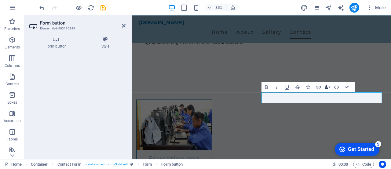
click at [330, 85] on button "Data Bindings" at bounding box center [327, 87] width 7 height 10
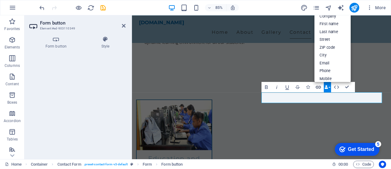
click at [319, 87] on icon "button" at bounding box center [318, 86] width 5 height 3
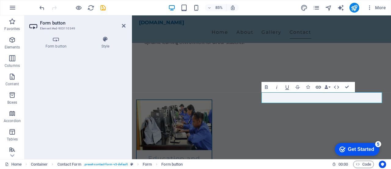
click at [319, 87] on icon "button" at bounding box center [318, 86] width 5 height 3
click at [329, 87] on button "Data Bindings" at bounding box center [327, 87] width 7 height 10
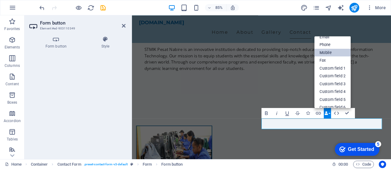
scroll to position [67, 0]
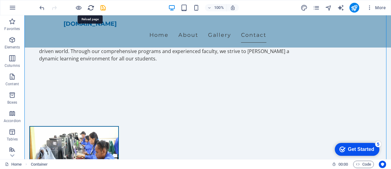
click at [91, 7] on icon "reload" at bounding box center [90, 7] width 7 height 7
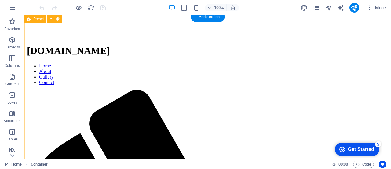
scroll to position [122, 0]
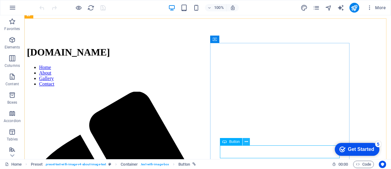
click at [247, 141] on icon at bounding box center [246, 141] width 3 height 6
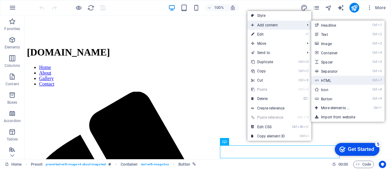
click at [330, 82] on link "Ctrl 7 HTML" at bounding box center [337, 80] width 50 height 9
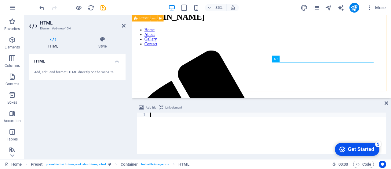
scroll to position [210, 0]
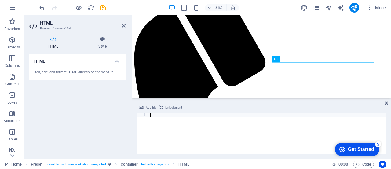
click at [169, 107] on span "Link element" at bounding box center [173, 107] width 17 height 7
click at [156, 114] on div at bounding box center [267, 137] width 237 height 51
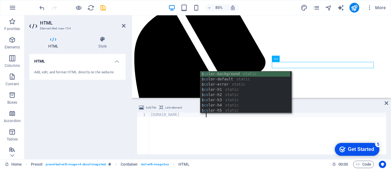
scroll to position [0, 4]
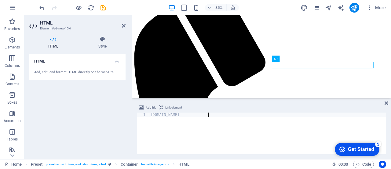
click at [232, 128] on div "[DOMAIN_NAME]" at bounding box center [267, 137] width 237 height 51
click at [98, 72] on div "Add, edit, and format HTML directly on the website." at bounding box center [77, 72] width 87 height 5
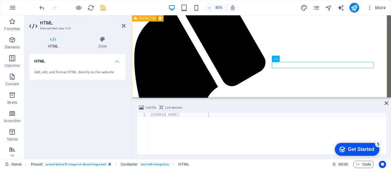
type textarea "stmikpesatnabire.ecampuz.com<a href="#ed-903109761" class="wv-link-elm"></a>"
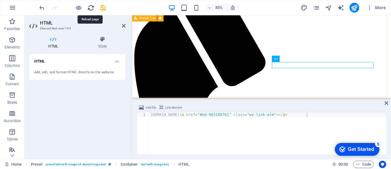
drag, startPoint x: 92, startPoint y: 6, endPoint x: 194, endPoint y: 8, distance: 101.5
click at [92, 6] on icon "reload" at bounding box center [90, 7] width 7 height 7
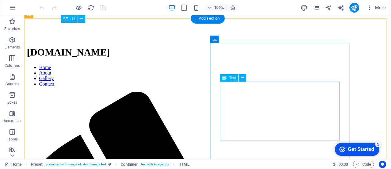
scroll to position [183, 0]
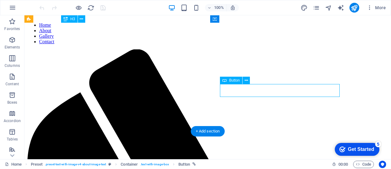
select select "bookmark"
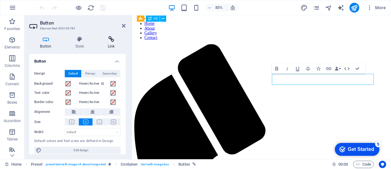
click at [113, 42] on icon at bounding box center [111, 39] width 29 height 6
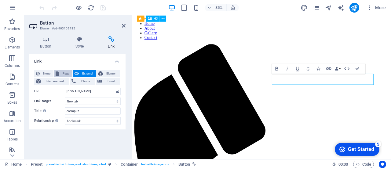
click at [60, 72] on button "Page" at bounding box center [63, 73] width 19 height 7
select select
click at [76, 72] on icon at bounding box center [77, 73] width 4 height 7
select select "blank"
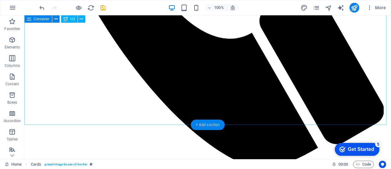
scroll to position [520, 0]
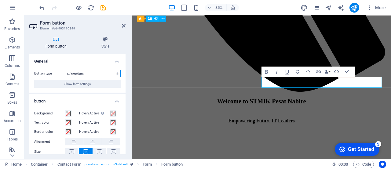
click at [97, 74] on select "Submit form Reset form No action" at bounding box center [93, 73] width 56 height 7
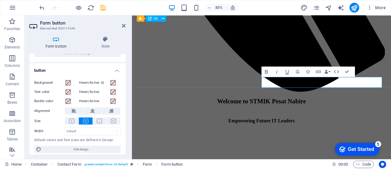
scroll to position [34, 0]
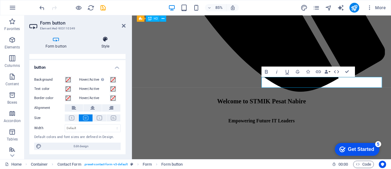
click at [103, 40] on icon at bounding box center [105, 39] width 40 height 6
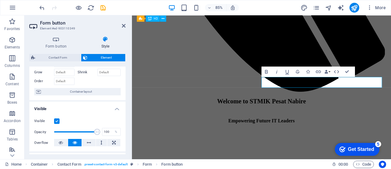
scroll to position [61, 0]
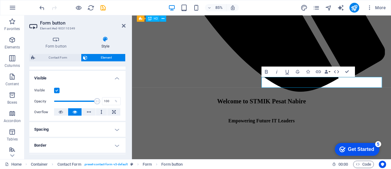
click at [81, 129] on h4 "Spacing" at bounding box center [77, 129] width 96 height 15
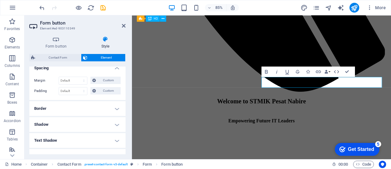
click at [80, 107] on h4 "Border" at bounding box center [77, 108] width 96 height 15
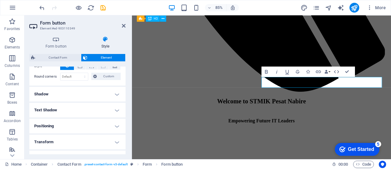
scroll to position [183, 0]
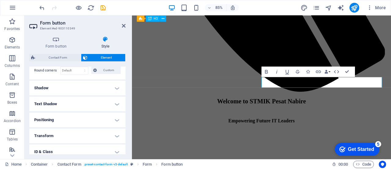
click at [79, 84] on h4 "Shadow" at bounding box center [77, 87] width 96 height 15
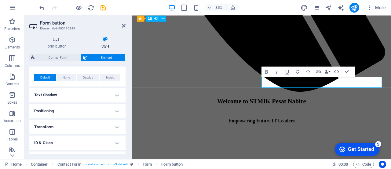
scroll to position [214, 0]
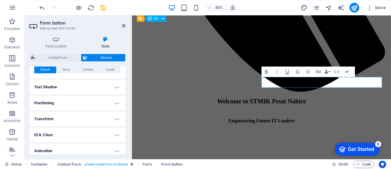
click at [79, 83] on h4 "Text Shadow" at bounding box center [77, 87] width 96 height 15
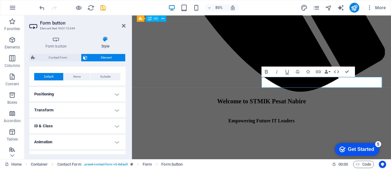
scroll to position [246, 0]
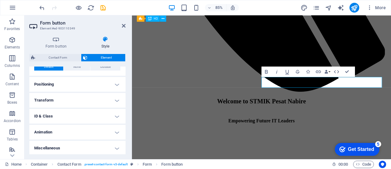
click at [78, 81] on h4 "Positioning" at bounding box center [77, 84] width 96 height 15
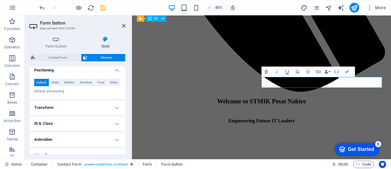
scroll to position [268, 0]
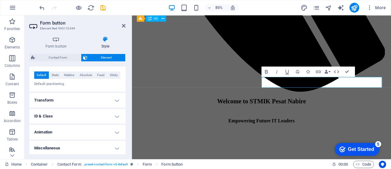
click at [78, 95] on h4 "Transform" at bounding box center [77, 100] width 96 height 15
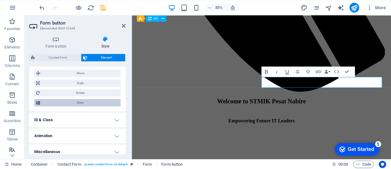
scroll to position [311, 0]
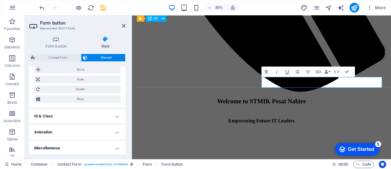
click at [80, 112] on h4 "ID & Class" at bounding box center [77, 116] width 96 height 15
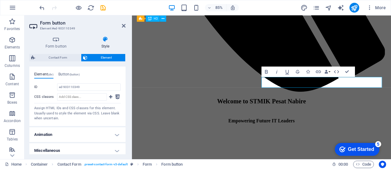
scroll to position [366, 0]
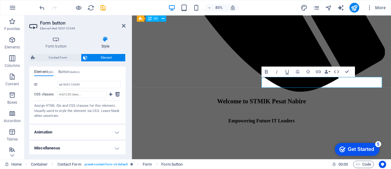
click at [81, 132] on h4 "Animation" at bounding box center [77, 131] width 96 height 15
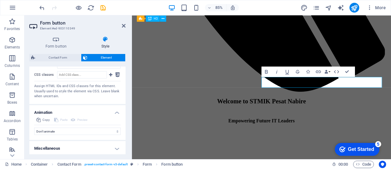
click at [85, 148] on h4 "Miscellaneous" at bounding box center [77, 148] width 96 height 15
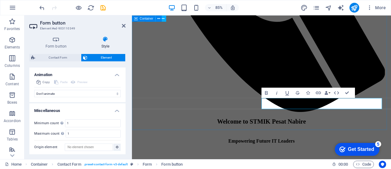
scroll to position [495, 0]
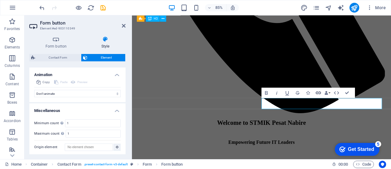
click at [319, 92] on icon "button" at bounding box center [319, 92] width 6 height 6
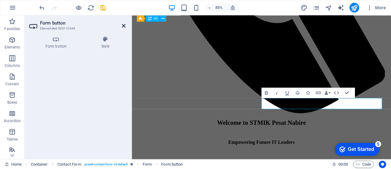
click at [124, 25] on icon at bounding box center [124, 25] width 4 height 5
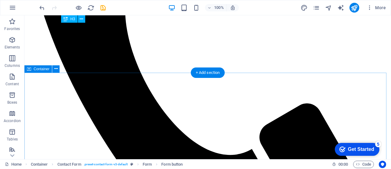
scroll to position [403, 0]
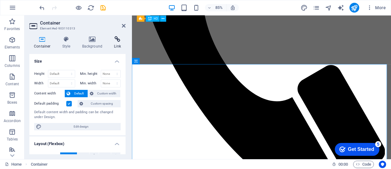
click at [117, 39] on icon at bounding box center [117, 39] width 16 height 6
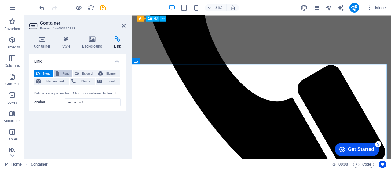
click at [66, 73] on span "Page" at bounding box center [65, 73] width 9 height 7
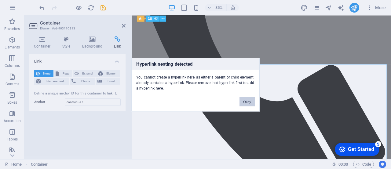
click at [246, 101] on button "Okay" at bounding box center [247, 101] width 15 height 9
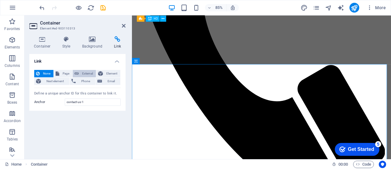
click at [90, 72] on span "External" at bounding box center [87, 73] width 13 height 7
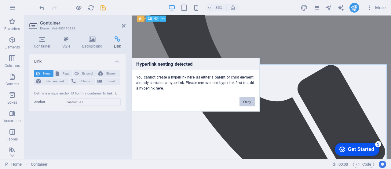
click at [246, 101] on button "Okay" at bounding box center [247, 101] width 15 height 9
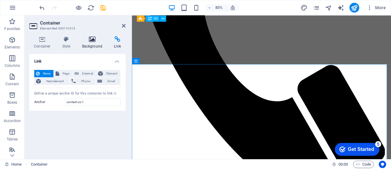
click at [92, 43] on h4 "Background" at bounding box center [94, 42] width 32 height 13
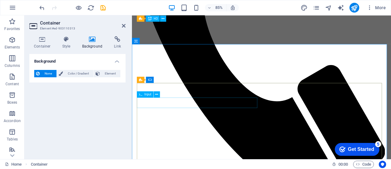
scroll to position [464, 0]
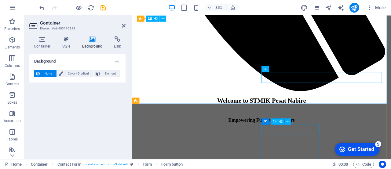
scroll to position [525, 0]
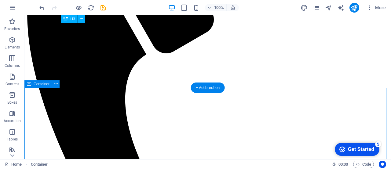
scroll to position [311, 0]
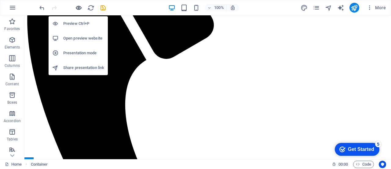
click at [78, 8] on icon "button" at bounding box center [78, 7] width 7 height 7
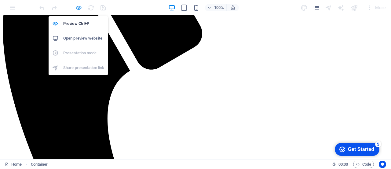
scroll to position [473, 0]
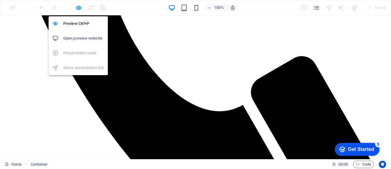
click at [80, 38] on h6 "Open preview website" at bounding box center [83, 38] width 41 height 7
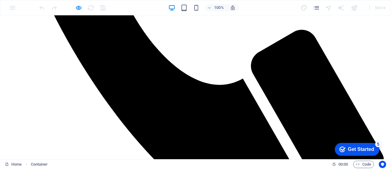
scroll to position [490, 0]
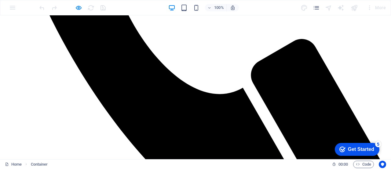
checkbox input "false"
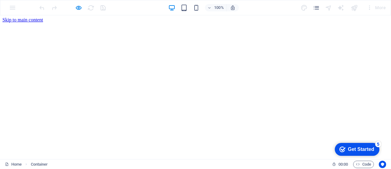
scroll to position [0, 0]
click at [12, 7] on div "100% More" at bounding box center [195, 7] width 391 height 15
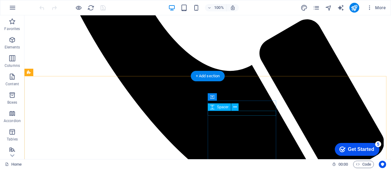
scroll to position [581, 0]
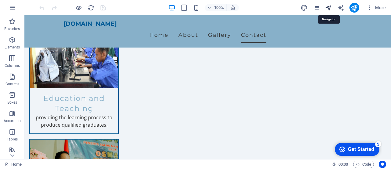
click at [330, 6] on icon "navigator" at bounding box center [328, 7] width 7 height 7
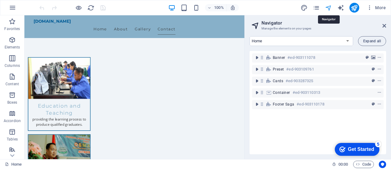
scroll to position [551, 0]
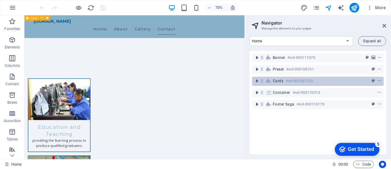
click at [310, 80] on h6 "#ed-903287325" at bounding box center [300, 80] width 28 height 7
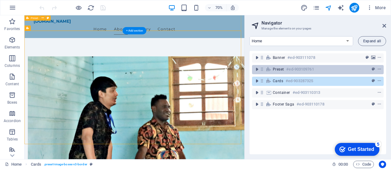
click at [307, 68] on h6 "#ed-903109761" at bounding box center [301, 68] width 28 height 7
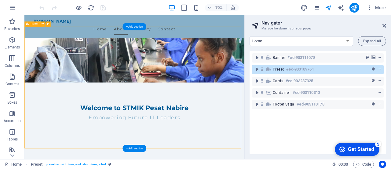
click at [379, 68] on icon "context-menu" at bounding box center [380, 69] width 4 height 4
click at [378, 69] on icon "context-menu" at bounding box center [380, 69] width 4 height 4
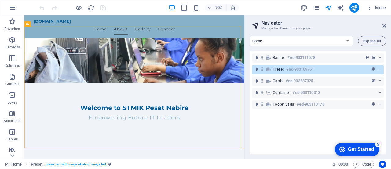
click at [291, 137] on div "Banner #ed-903111078 Preset #ed-903109761 Cards #ed-903287325 Container #ed-903…" at bounding box center [318, 102] width 137 height 103
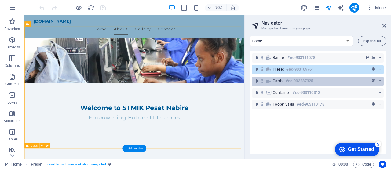
click at [298, 81] on h6 "#ed-903287325" at bounding box center [300, 80] width 28 height 7
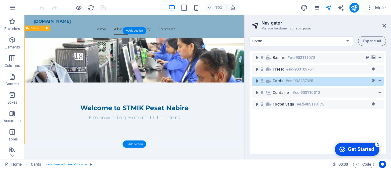
scroll to position [277, 0]
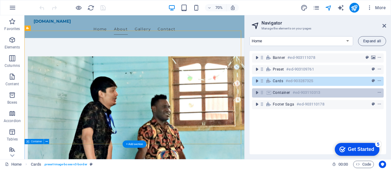
click at [298, 94] on h6 "#ed-903110313" at bounding box center [307, 92] width 28 height 7
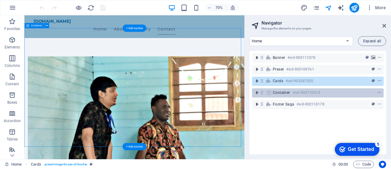
scroll to position [442, 0]
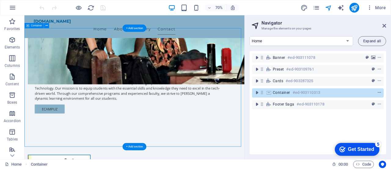
click at [378, 91] on icon "context-menu" at bounding box center [380, 92] width 4 height 4
click at [375, 92] on div at bounding box center [368, 92] width 29 height 7
click at [380, 92] on icon "context-menu" at bounding box center [380, 92] width 4 height 4
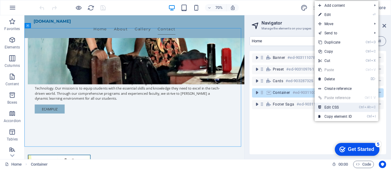
click at [340, 107] on link "Ctrl Alt C Edit CSS" at bounding box center [335, 106] width 41 height 9
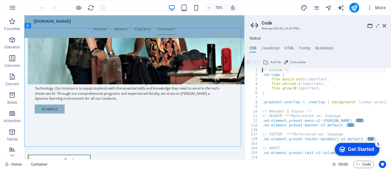
type textarea "@include contact-form-v3;"
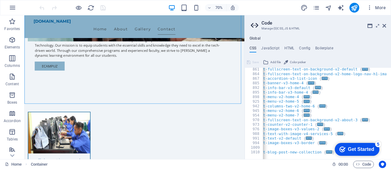
scroll to position [0, 39]
click at [271, 47] on h4 "JavaScript" at bounding box center [270, 49] width 18 height 7
type textarea "/* JS for preset "Menu V2" */"
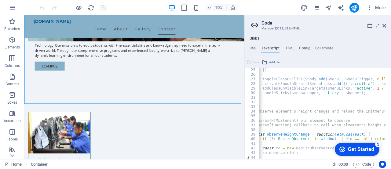
scroll to position [0, 19]
click at [378, 26] on icon at bounding box center [378, 25] width 0 height 5
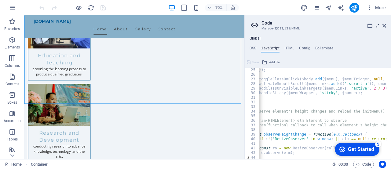
scroll to position [0, 0]
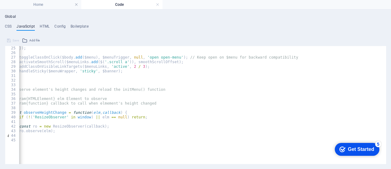
drag, startPoint x: 220, startPoint y: 165, endPoint x: 177, endPoint y: 165, distance: 42.5
click at [178, 165] on div "Global CSS JavaScript HTML Config Boilerplate @include contact-form-v3; 861 864…" at bounding box center [195, 88] width 391 height 159
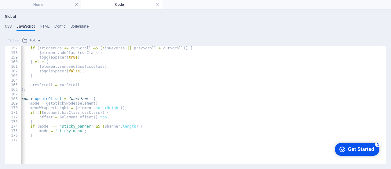
scroll to position [734, 0]
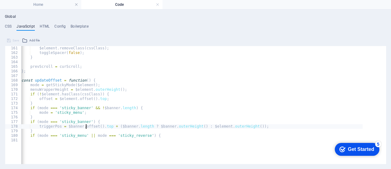
click at [86, 128] on div "$element . removeClass ( cssClass ) ; toggleSpacer ( false ) ; } prevScroll = c…" at bounding box center [182, 94] width 361 height 96
type textarea "if (mode === 'sticky_banner') {"
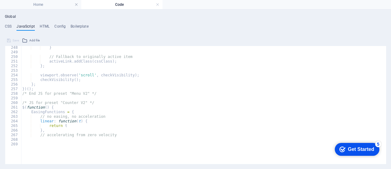
scroll to position [1097, 0]
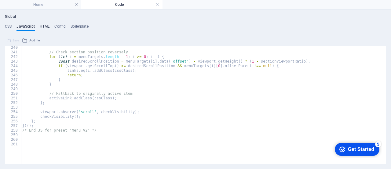
click at [45, 25] on h4 "HTML" at bounding box center [45, 27] width 10 height 7
type textarea "<a href="#main-content" class="wv-link-content button">Skip to main content</a>"
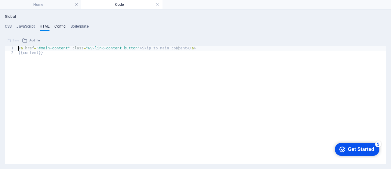
click at [61, 24] on h4 "Config" at bounding box center [59, 27] width 11 height 7
type textarea "$color-background: #f0f4f8;"
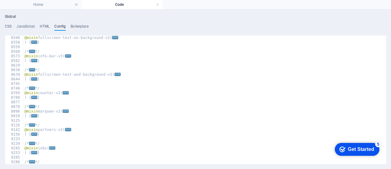
scroll to position [798, 0]
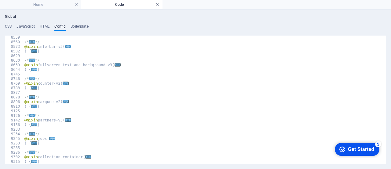
click at [158, 4] on link at bounding box center [158, 5] width 4 height 6
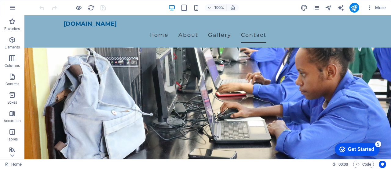
scroll to position [503, 0]
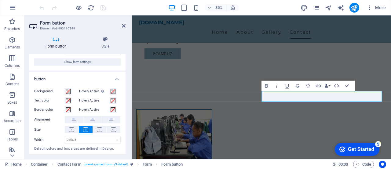
scroll to position [34, 0]
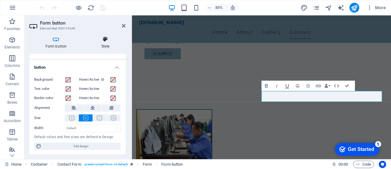
click at [107, 40] on icon at bounding box center [105, 39] width 40 height 6
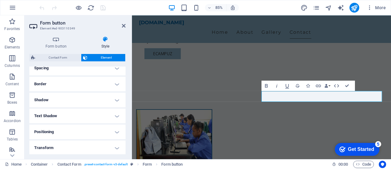
scroll to position [171, 0]
click at [81, 146] on h4 "Miscellaneous" at bounding box center [77, 146] width 96 height 15
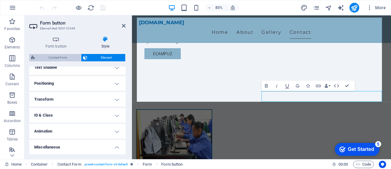
click at [62, 56] on span "Contact Form" at bounding box center [58, 57] width 42 height 7
select select "rem"
select select "preset-contact-form-v3-default"
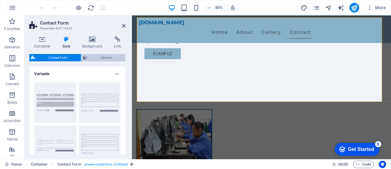
click at [103, 56] on span "Element" at bounding box center [106, 57] width 35 height 7
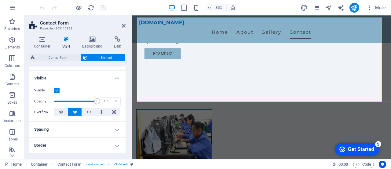
scroll to position [92, 0]
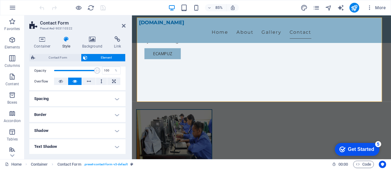
click at [97, 94] on h4 "Spacing" at bounding box center [77, 98] width 96 height 15
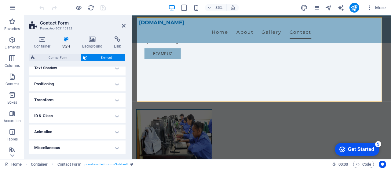
scroll to position [195, 0]
click at [93, 115] on h4 "ID & Class" at bounding box center [77, 115] width 96 height 15
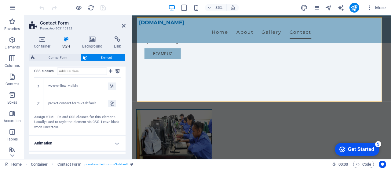
scroll to position [284, 0]
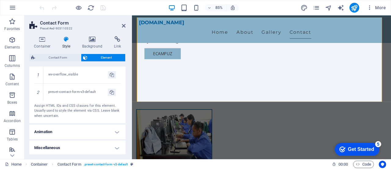
click at [84, 129] on h4 "Animation" at bounding box center [77, 131] width 96 height 15
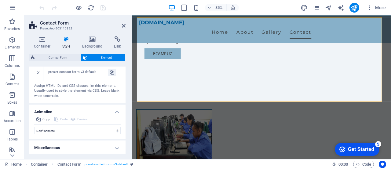
click at [80, 147] on h4 "Miscellaneous" at bounding box center [77, 147] width 96 height 15
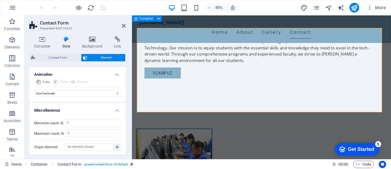
scroll to position [478, 0]
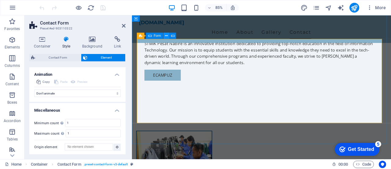
click at [168, 36] on icon at bounding box center [166, 36] width 3 height 6
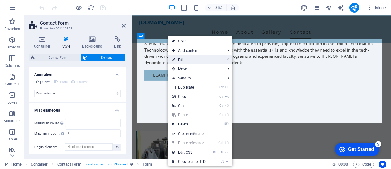
click at [187, 60] on link "⏎ Edit" at bounding box center [189, 59] width 41 height 9
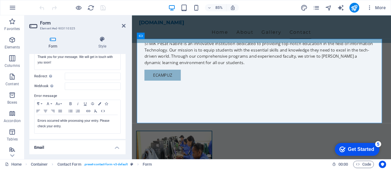
scroll to position [0, 0]
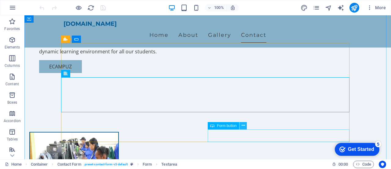
click at [242, 126] on icon at bounding box center [243, 125] width 3 height 6
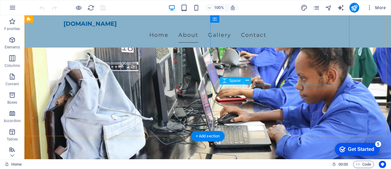
scroll to position [183, 0]
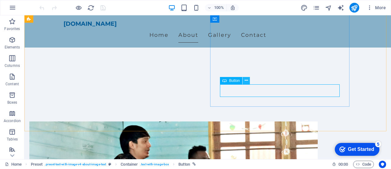
click at [246, 81] on icon at bounding box center [246, 80] width 3 height 6
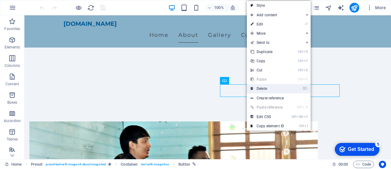
click at [269, 90] on link "⌦ Delete" at bounding box center [267, 88] width 41 height 9
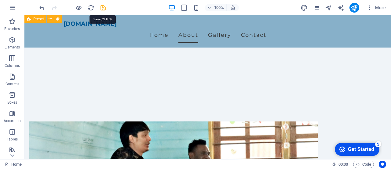
click at [104, 8] on icon "save" at bounding box center [103, 7] width 7 height 7
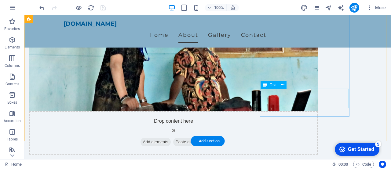
scroll to position [398, 0]
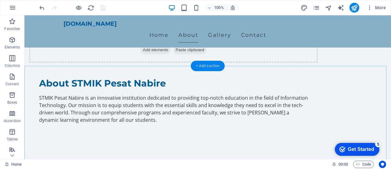
click at [209, 67] on div "+ Add section" at bounding box center [208, 66] width 34 height 10
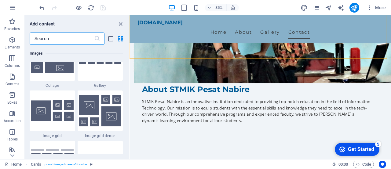
scroll to position [3180, 0]
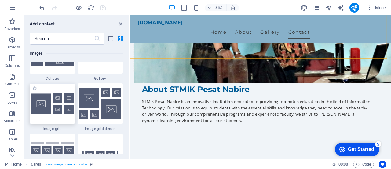
click at [61, 107] on img at bounding box center [52, 103] width 43 height 21
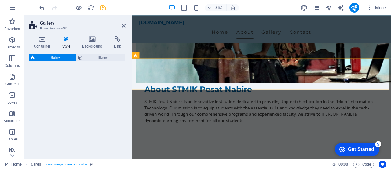
select select "rem"
select select "preset-gallery-v3-grid"
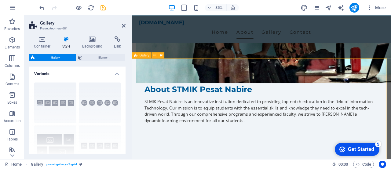
click at [136, 55] on icon at bounding box center [135, 55] width 3 height 6
click at [118, 44] on h4 "Link" at bounding box center [117, 42] width 16 height 13
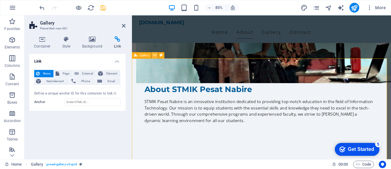
click at [156, 57] on icon at bounding box center [155, 55] width 3 height 6
click at [99, 103] on input "Anchor" at bounding box center [93, 101] width 56 height 7
click at [325, 29] on nav "Home About Gallery Contact" at bounding box center [284, 34] width 289 height 15
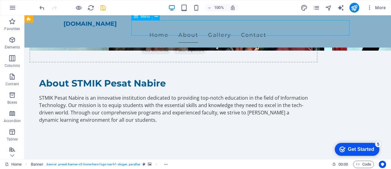
click at [250, 28] on nav "Home About Gallery Contact" at bounding box center [208, 34] width 289 height 15
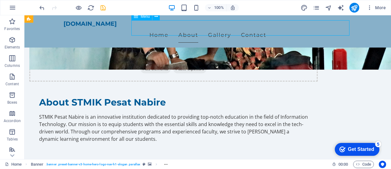
select select
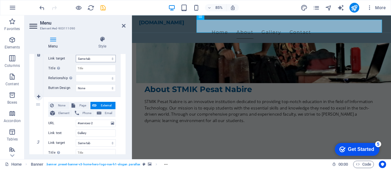
scroll to position [214, 0]
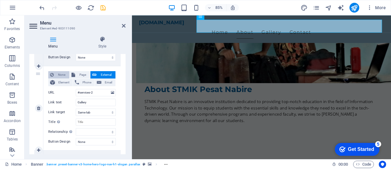
click at [63, 71] on span "None" at bounding box center [62, 74] width 12 height 7
select select
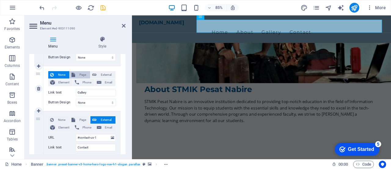
click at [76, 72] on button "Page" at bounding box center [80, 74] width 20 height 7
select select
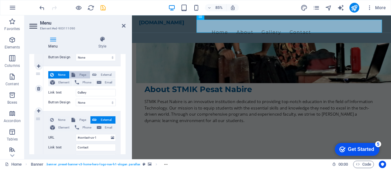
select select
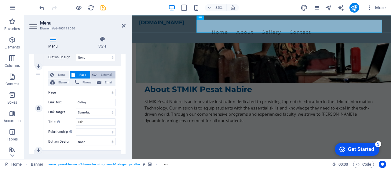
click at [102, 72] on span "External" at bounding box center [105, 74] width 15 height 7
select select
select select "blank"
select select
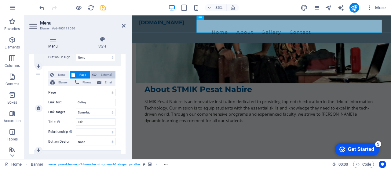
select select
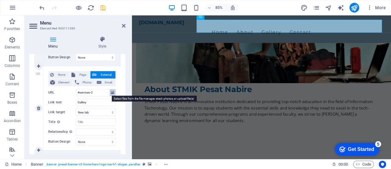
click at [111, 92] on icon at bounding box center [112, 92] width 3 height 7
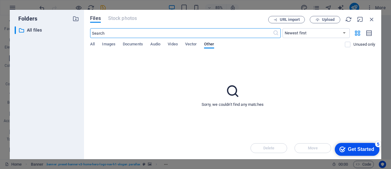
scroll to position [477, 0]
click at [372, 19] on icon "button" at bounding box center [372, 19] width 7 height 7
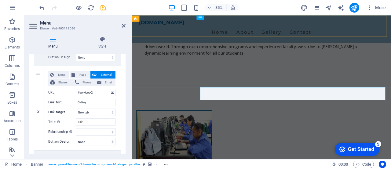
scroll to position [398, 0]
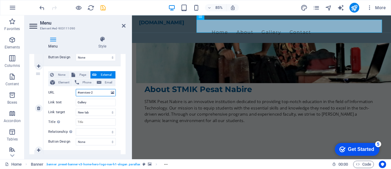
click at [95, 92] on input "#services-2" at bounding box center [96, 92] width 40 height 7
type input "#"
select select
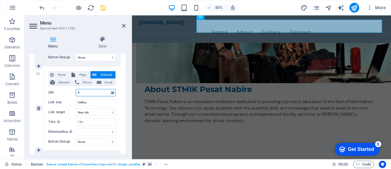
select select
type input "#Ga"
select select
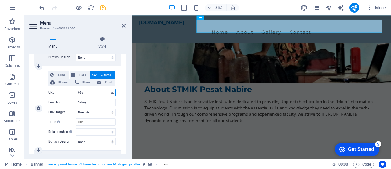
select select
type input "#Gallery"
select select
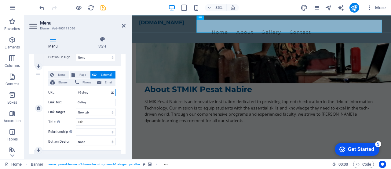
select select
type input "#Gallery"
click at [99, 113] on select "New tab Same tab Overlay" at bounding box center [96, 111] width 40 height 7
select select
click at [76, 108] on select "New tab Same tab Overlay" at bounding box center [96, 111] width 40 height 7
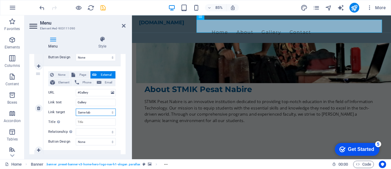
select select
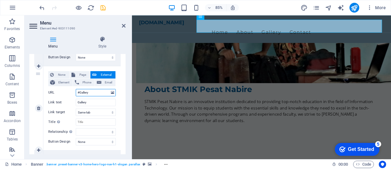
click at [81, 92] on input "#Gallery" at bounding box center [96, 92] width 40 height 7
type input "#gallery"
select select
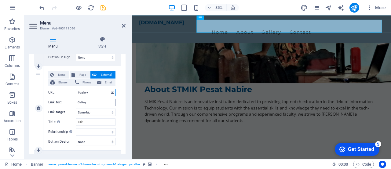
select select
click at [94, 92] on input "#gallery" at bounding box center [96, 92] width 40 height 7
type input "#gallery-1"
select select
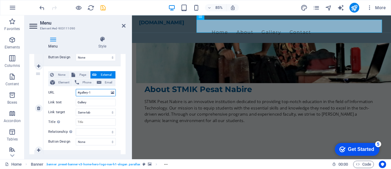
select select
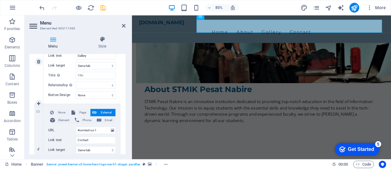
scroll to position [219, 0]
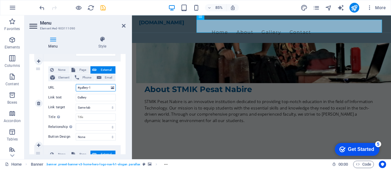
drag, startPoint x: 90, startPoint y: 87, endPoint x: 77, endPoint y: 87, distance: 12.8
click at [77, 87] on input "#gallery-1" at bounding box center [96, 87] width 40 height 7
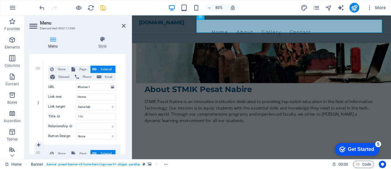
scroll to position [35, 0]
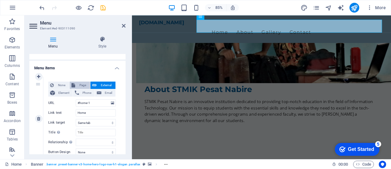
type input "#gallery-1"
click at [79, 85] on span "Page" at bounding box center [82, 84] width 11 height 7
select select
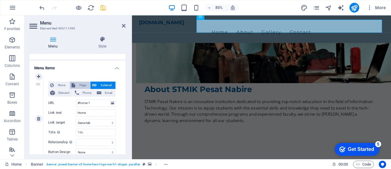
select select
click at [125, 25] on icon at bounding box center [124, 25] width 4 height 5
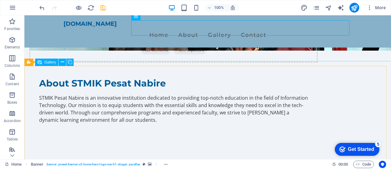
click at [48, 63] on span "Gallery" at bounding box center [50, 62] width 12 height 4
click at [65, 63] on button at bounding box center [62, 61] width 7 height 7
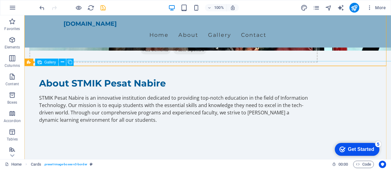
click at [50, 62] on span "Gallery" at bounding box center [50, 62] width 12 height 4
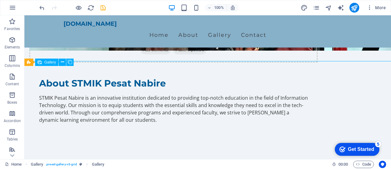
click at [50, 62] on span "Gallery" at bounding box center [50, 62] width 12 height 4
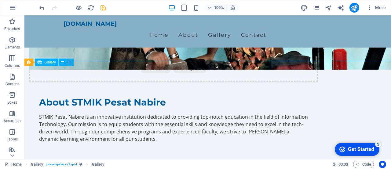
select select "4"
select select "px"
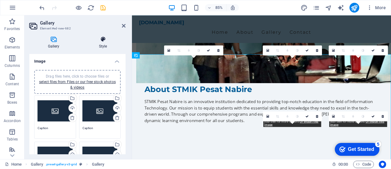
click at [104, 43] on h4 "Style" at bounding box center [102, 42] width 45 height 13
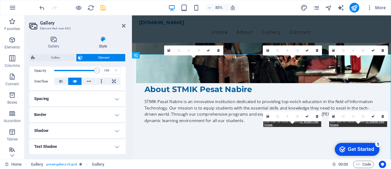
scroll to position [0, 0]
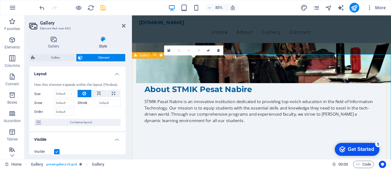
click at [137, 55] on icon at bounding box center [135, 55] width 3 height 6
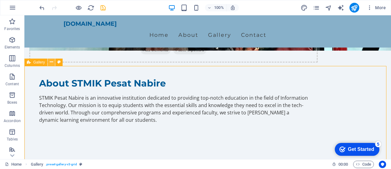
click at [51, 61] on icon at bounding box center [51, 62] width 3 height 6
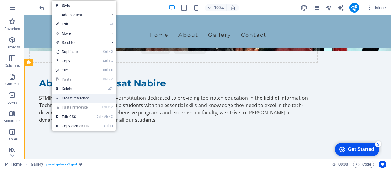
click at [91, 99] on link "Create reference" at bounding box center [84, 97] width 64 height 9
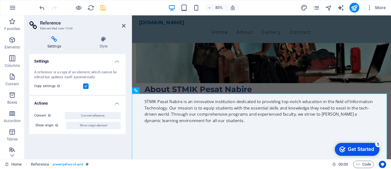
scroll to position [581, 0]
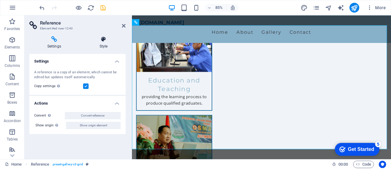
click at [106, 38] on icon at bounding box center [104, 39] width 44 height 6
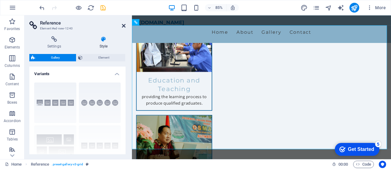
click at [123, 25] on icon at bounding box center [124, 25] width 4 height 5
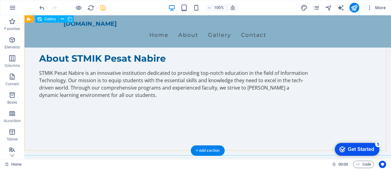
scroll to position [337, 0]
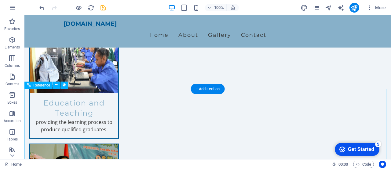
scroll to position [551, 0]
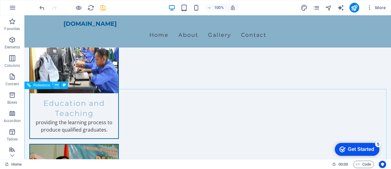
click at [57, 85] on icon at bounding box center [56, 85] width 3 height 6
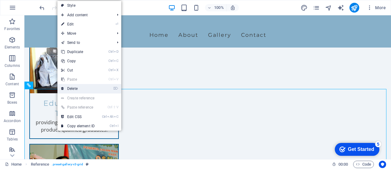
click at [70, 88] on link "⌦ Delete" at bounding box center [77, 88] width 41 height 9
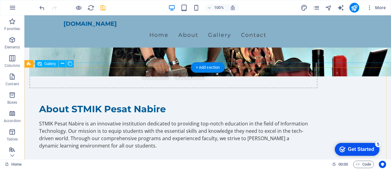
scroll to position [367, 0]
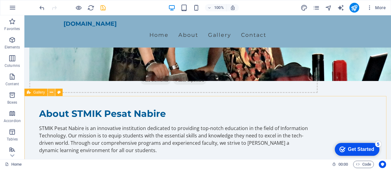
click at [51, 92] on icon at bounding box center [51, 92] width 3 height 6
click at [33, 94] on div "Gallery" at bounding box center [35, 91] width 23 height 7
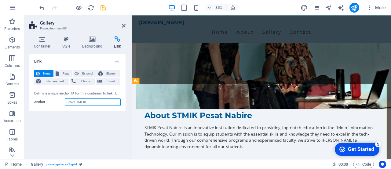
click at [83, 103] on input "Anchor" at bounding box center [93, 101] width 56 height 7
paste input "#gallery-1"
type input "#gallery-1"
click at [65, 72] on span "Page" at bounding box center [65, 73] width 9 height 7
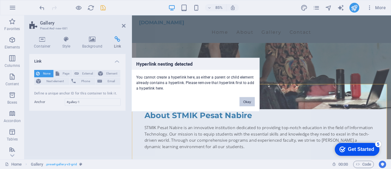
drag, startPoint x: 249, startPoint y: 101, endPoint x: 135, endPoint y: 101, distance: 113.5
click at [249, 101] on button "Okay" at bounding box center [247, 101] width 15 height 9
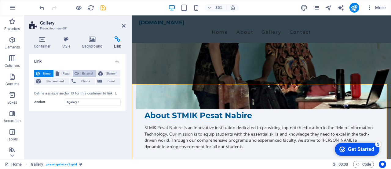
click at [91, 72] on span "External" at bounding box center [87, 73] width 13 height 7
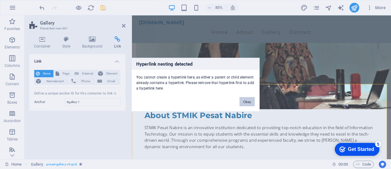
click at [247, 99] on button "Okay" at bounding box center [247, 101] width 15 height 9
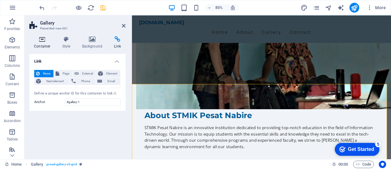
click at [42, 44] on h4 "Container" at bounding box center [43, 42] width 28 height 13
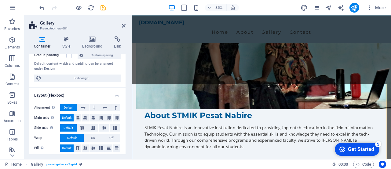
scroll to position [61, 0]
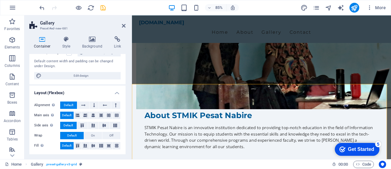
click at [126, 26] on aside "Gallery Preset #ed-new-681 Container Style Background Link Size Height Default …" at bounding box center [78, 86] width 108 height 143
drag, startPoint x: 124, startPoint y: 25, endPoint x: 104, endPoint y: 19, distance: 20.7
click at [124, 25] on icon at bounding box center [124, 25] width 4 height 5
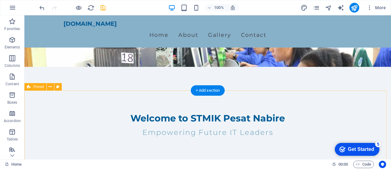
scroll to position [0, 0]
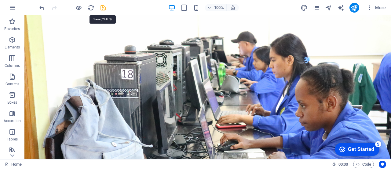
click at [102, 8] on icon "save" at bounding box center [103, 7] width 7 height 7
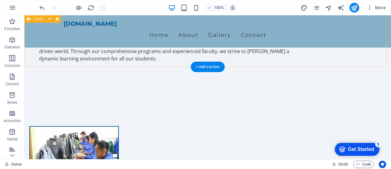
scroll to position [306, 0]
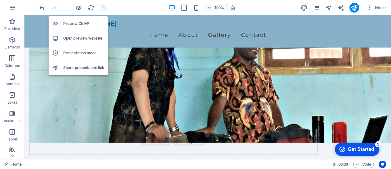
click at [81, 37] on h6 "Open preview website" at bounding box center [83, 38] width 41 height 7
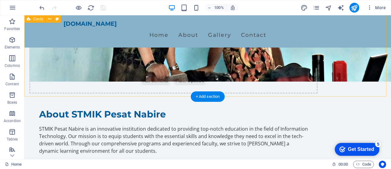
scroll to position [367, 0]
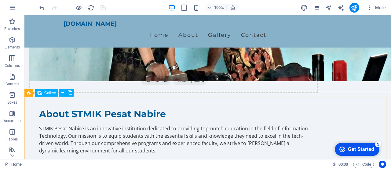
click at [50, 92] on span "Gallery" at bounding box center [50, 93] width 12 height 4
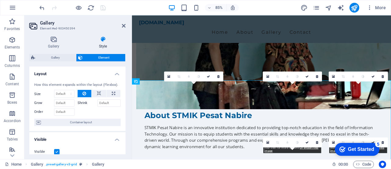
scroll to position [31, 0]
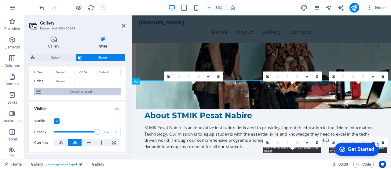
click at [86, 91] on span "Container layout" at bounding box center [81, 91] width 76 height 7
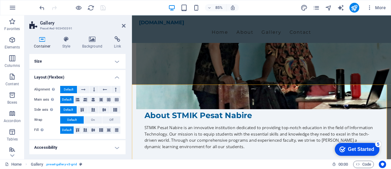
scroll to position [16, 0]
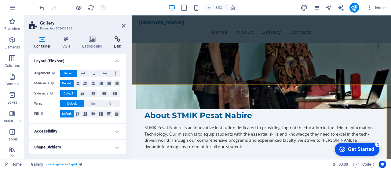
click at [117, 36] on icon at bounding box center [117, 39] width 16 height 6
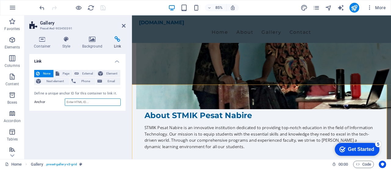
click at [98, 102] on input "Anchor" at bounding box center [93, 101] width 56 height 7
paste input "#gallery-1"
type input "#gallery-1"
click at [103, 8] on icon "save" at bounding box center [103, 7] width 7 height 7
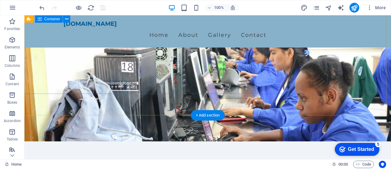
scroll to position [0, 0]
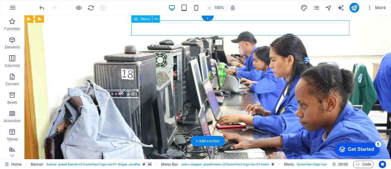
select select
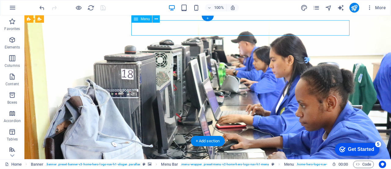
select select
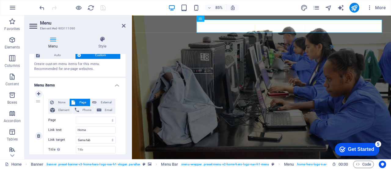
scroll to position [31, 0]
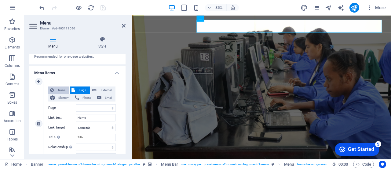
click at [60, 90] on span "None" at bounding box center [62, 89] width 12 height 7
select select
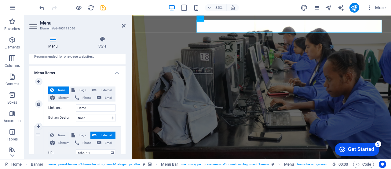
scroll to position [61, 0]
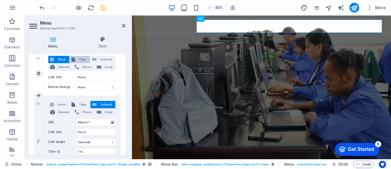
click at [80, 57] on span "Page" at bounding box center [82, 59] width 11 height 7
select select
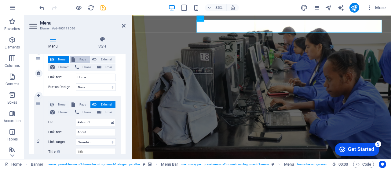
select select
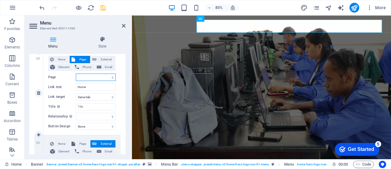
scroll to position [34, 0]
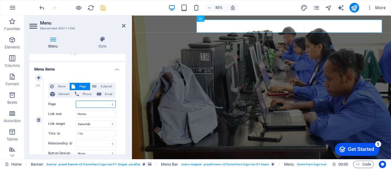
click at [108, 104] on select "Home Subpage Legal Notice" at bounding box center [96, 103] width 40 height 7
select select "0"
click at [76, 100] on select "Home Subpage Legal Notice" at bounding box center [96, 103] width 40 height 7
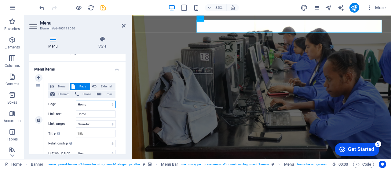
select select
click at [103, 86] on span "External" at bounding box center [105, 86] width 15 height 7
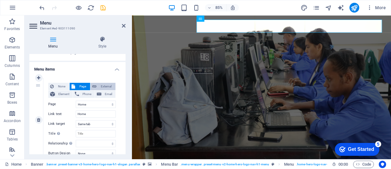
select select "blank"
select select
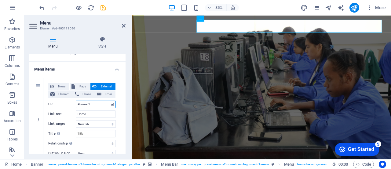
scroll to position [65, 0]
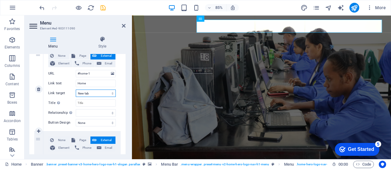
click at [87, 92] on select "New tab Same tab Overlay" at bounding box center [96, 92] width 40 height 7
select select
click at [76, 89] on select "New tab Same tab Overlay" at bounding box center [96, 92] width 40 height 7
select select
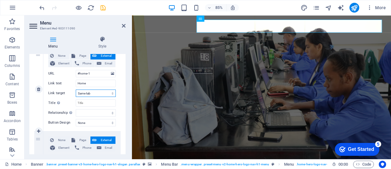
select select
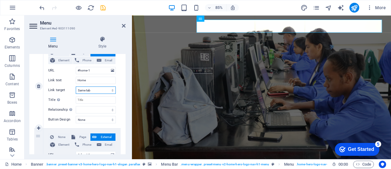
scroll to position [34, 0]
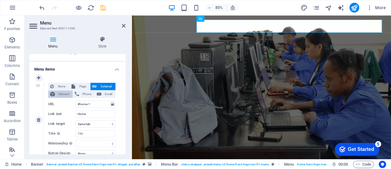
click at [64, 95] on span "Element" at bounding box center [64, 93] width 14 height 7
select select
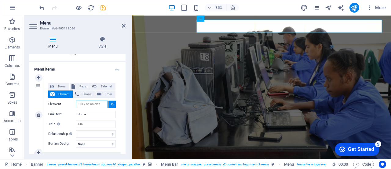
scroll to position [65, 0]
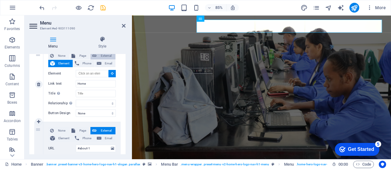
click at [100, 56] on span "External" at bounding box center [105, 55] width 15 height 7
select select "blank"
select select
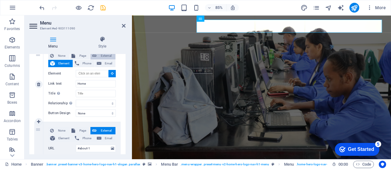
select select
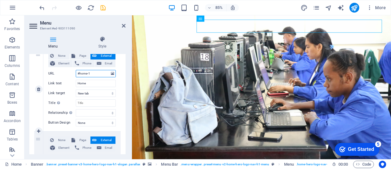
scroll to position [74, 0]
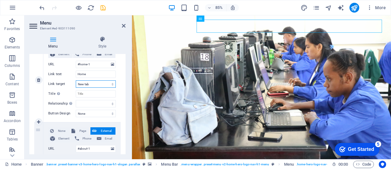
click at [95, 84] on select "New tab Same tab Overlay" at bounding box center [96, 83] width 40 height 7
select select
click at [76, 80] on select "New tab Same tab Overlay" at bounding box center [96, 83] width 40 height 7
select select
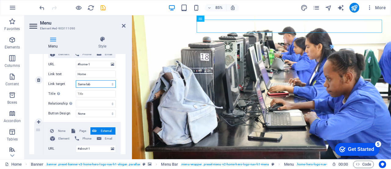
select select
click at [101, 8] on icon "save" at bounding box center [103, 7] width 7 height 7
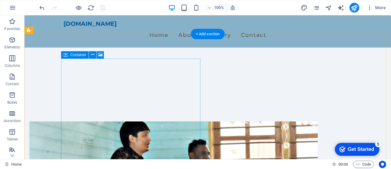
scroll to position [31, 0]
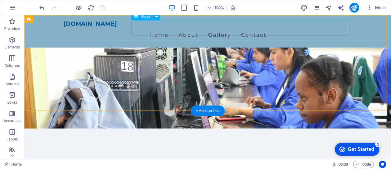
click at [243, 27] on nav "Home About Gallery Contact" at bounding box center [208, 34] width 289 height 15
select select
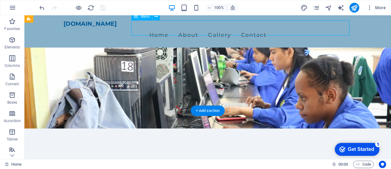
select select
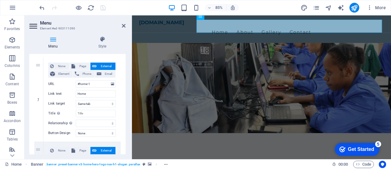
scroll to position [61, 0]
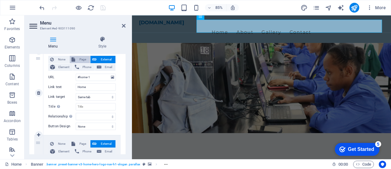
click at [80, 59] on span "Page" at bounding box center [82, 59] width 11 height 7
select select
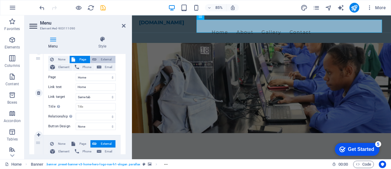
click at [102, 59] on span "External" at bounding box center [105, 59] width 15 height 7
select select "blank"
select select
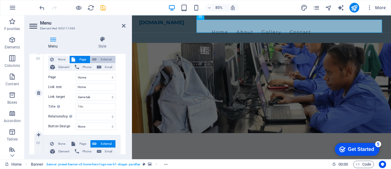
select select
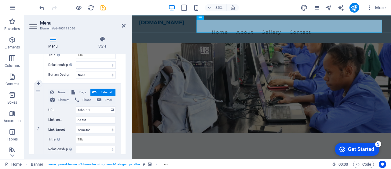
scroll to position [122, 0]
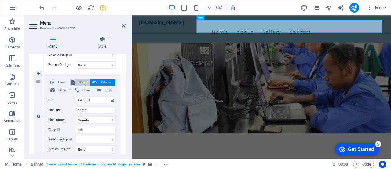
click at [79, 81] on span "Page" at bounding box center [82, 82] width 11 height 7
select select
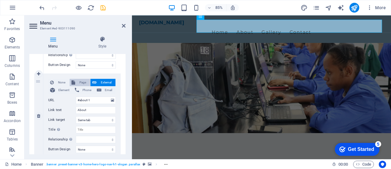
select select
click at [98, 80] on span "External" at bounding box center [105, 82] width 15 height 7
select select
select select "blank"
select select
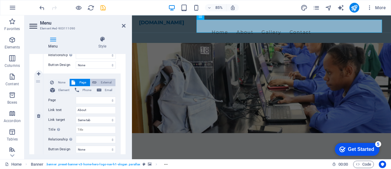
select select
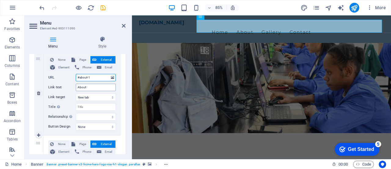
scroll to position [153, 0]
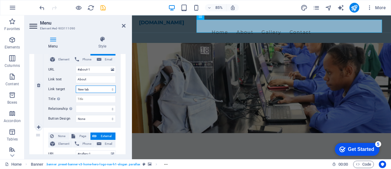
click at [91, 87] on select "New tab Same tab Overlay" at bounding box center [96, 88] width 40 height 7
select select
click at [76, 85] on select "New tab Same tab Overlay" at bounding box center [96, 88] width 40 height 7
select select
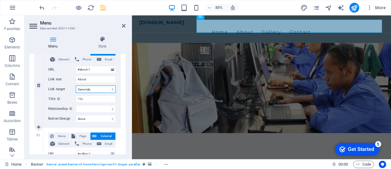
select select
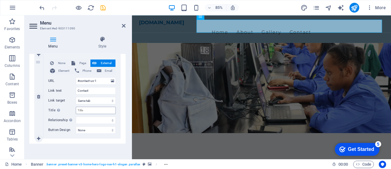
scroll to position [311, 0]
click at [103, 6] on icon "save" at bounding box center [103, 7] width 7 height 7
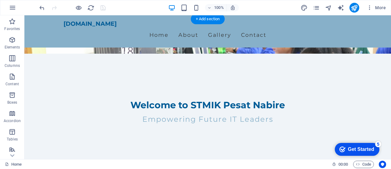
scroll to position [92, 0]
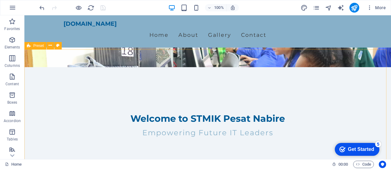
click at [36, 45] on span "Preset" at bounding box center [38, 46] width 11 height 4
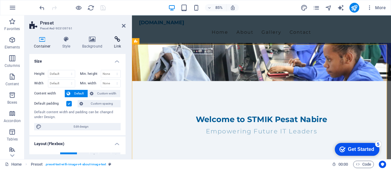
click at [115, 41] on icon at bounding box center [117, 39] width 16 height 6
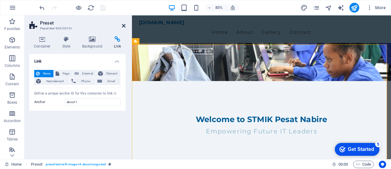
click at [123, 25] on icon at bounding box center [124, 25] width 4 height 5
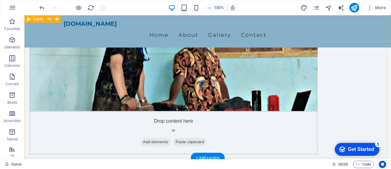
scroll to position [367, 0]
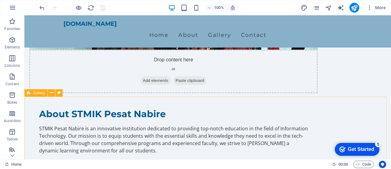
click at [28, 92] on icon at bounding box center [29, 92] width 4 height 7
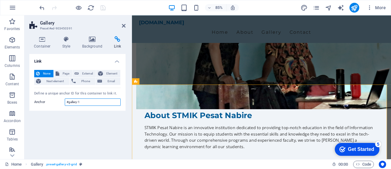
click at [69, 101] on input "#gallery-1" at bounding box center [93, 101] width 56 height 7
type input "gallery-1"
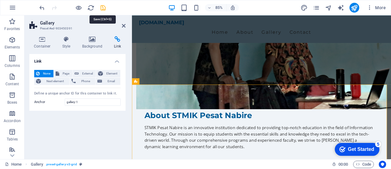
click at [103, 7] on icon "save" at bounding box center [103, 7] width 7 height 7
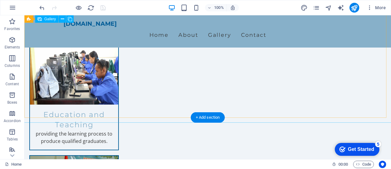
scroll to position [520, 0]
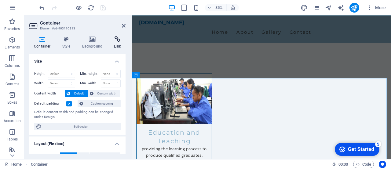
click at [115, 41] on icon at bounding box center [117, 39] width 16 height 6
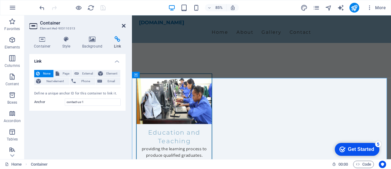
click at [124, 24] on icon at bounding box center [124, 25] width 4 height 5
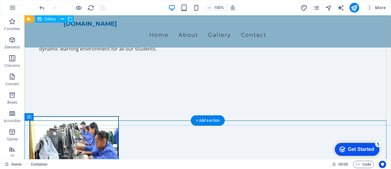
scroll to position [398, 0]
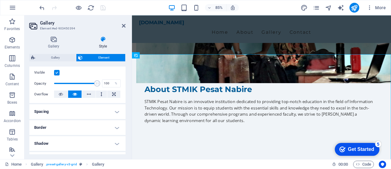
scroll to position [0, 0]
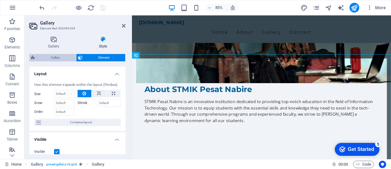
click at [54, 56] on span "Gallery" at bounding box center [55, 57] width 37 height 7
select select "rem"
select select "preset-gallery-v3-grid"
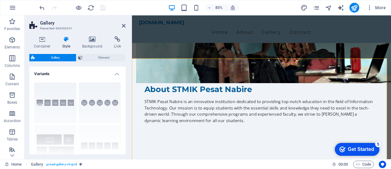
scroll to position [31, 0]
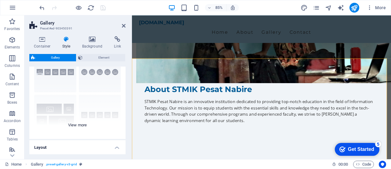
click at [79, 123] on div "Captions Circle Collage Default Grid Grid shifted" at bounding box center [77, 93] width 96 height 92
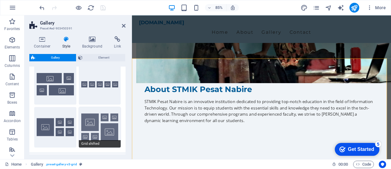
scroll to position [122, 0]
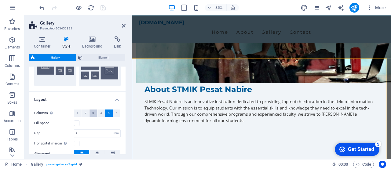
click at [91, 113] on button "3" at bounding box center [94, 112] width 8 height 7
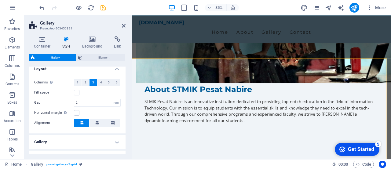
scroll to position [183, 0]
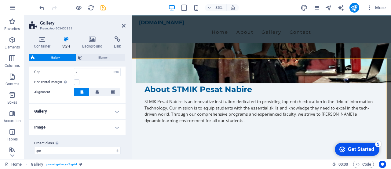
click at [97, 111] on h4 "Gallery" at bounding box center [77, 111] width 96 height 15
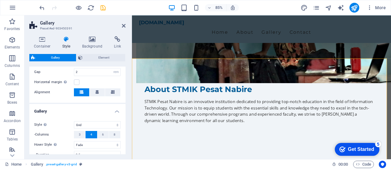
scroll to position [214, 0]
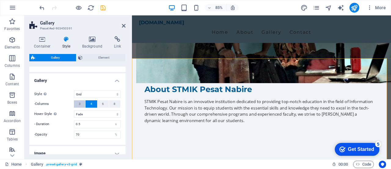
click at [80, 104] on span "3" at bounding box center [80, 103] width 2 height 7
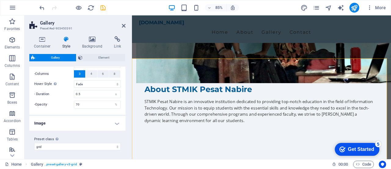
click at [88, 124] on h4 "Image" at bounding box center [77, 123] width 96 height 15
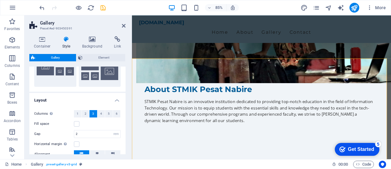
scroll to position [61, 0]
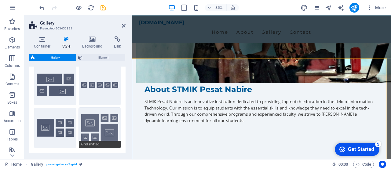
click at [103, 131] on button "Grid shifted" at bounding box center [100, 127] width 42 height 40
select select "grid-dense"
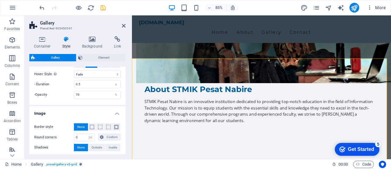
scroll to position [275, 0]
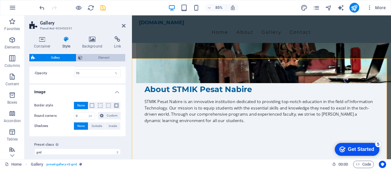
click at [107, 55] on span "Element" at bounding box center [103, 57] width 39 height 7
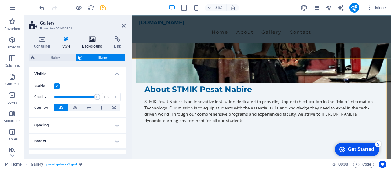
click at [94, 41] on icon at bounding box center [93, 39] width 30 height 6
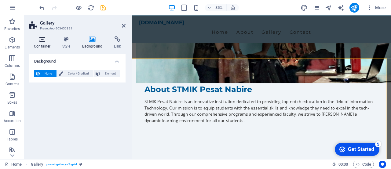
click at [45, 42] on icon at bounding box center [42, 39] width 26 height 6
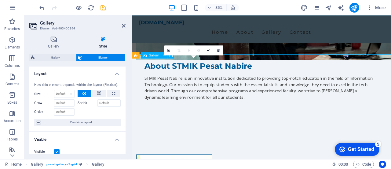
scroll to position [459, 0]
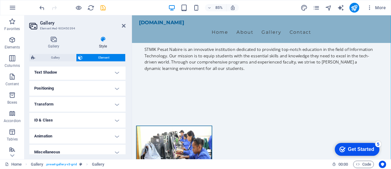
scroll to position [171, 0]
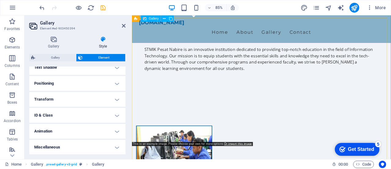
scroll to position [428, 0]
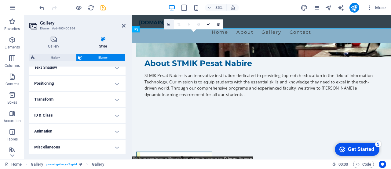
click at [169, 24] on icon at bounding box center [169, 24] width 3 height 4
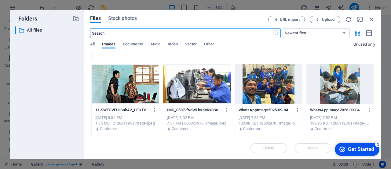
scroll to position [36, 0]
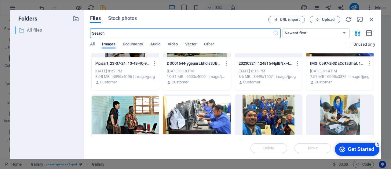
click at [40, 32] on p "All files" at bounding box center [47, 30] width 41 height 7
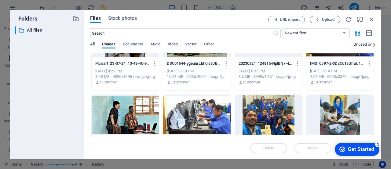
click at [92, 44] on span "All" at bounding box center [92, 44] width 5 height 9
click at [320, 19] on span "Upload" at bounding box center [325, 20] width 25 height 4
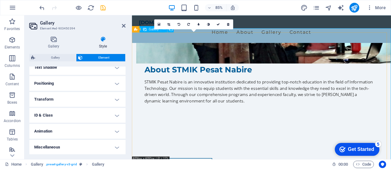
scroll to position [428, 0]
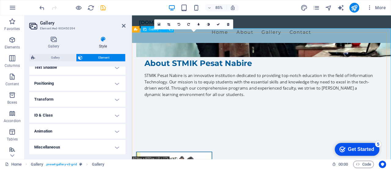
click at [169, 24] on icon at bounding box center [169, 23] width 3 height 3
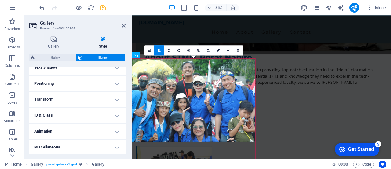
scroll to position [398, 0]
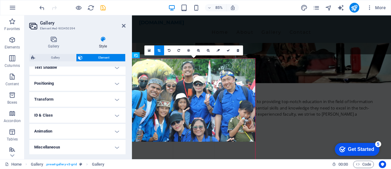
click at [159, 52] on link at bounding box center [159, 50] width 10 height 10
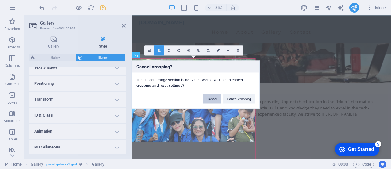
click at [213, 96] on button "Cancel" at bounding box center [212, 98] width 18 height 9
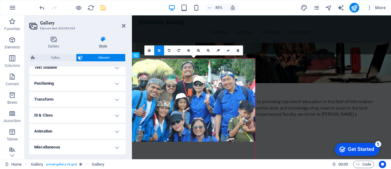
click at [160, 48] on icon at bounding box center [159, 49] width 3 height 3
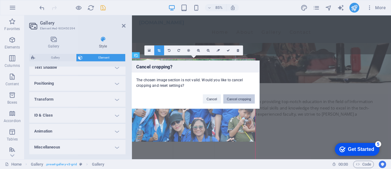
click at [240, 99] on button "Cancel cropping" at bounding box center [240, 98] width 32 height 9
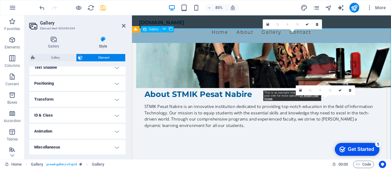
scroll to position [428, 0]
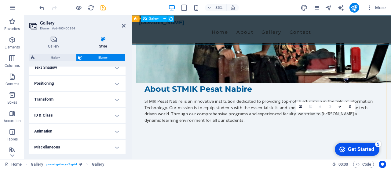
scroll to position [398, 0]
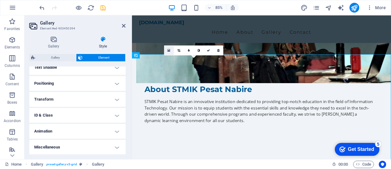
click at [169, 50] on icon at bounding box center [169, 50] width 3 height 4
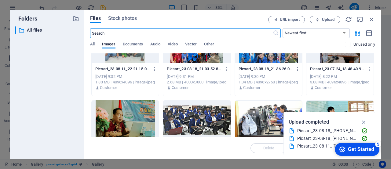
scroll to position [0, 0]
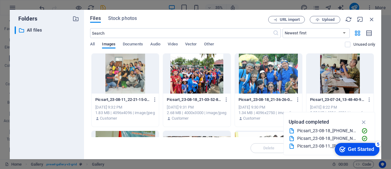
click at [197, 81] on div at bounding box center [196, 74] width 67 height 40
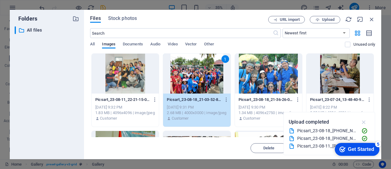
click at [365, 122] on icon "button" at bounding box center [364, 121] width 7 height 7
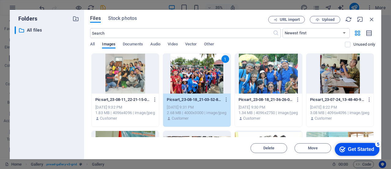
drag, startPoint x: 241, startPoint y: 19, endPoint x: 215, endPoint y: 0, distance: 32.1
click at [215, 0] on div "Folders ​ All files All files Files Stock photos URL import Upload ​ Newest fir…" at bounding box center [195, 84] width 391 height 169
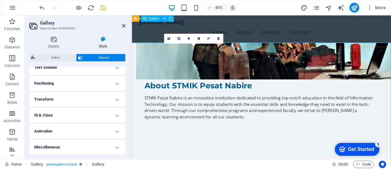
scroll to position [398, 0]
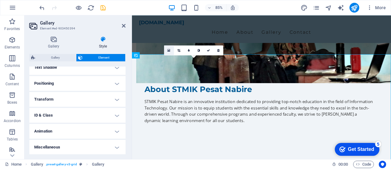
click at [169, 50] on icon at bounding box center [169, 50] width 3 height 4
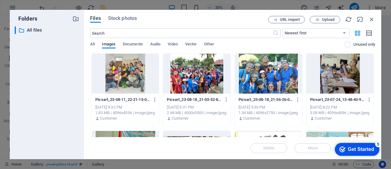
click at [184, 79] on div at bounding box center [196, 74] width 67 height 40
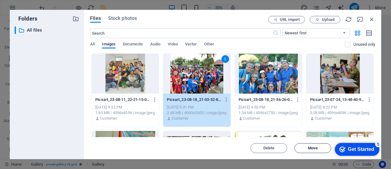
click at [316, 146] on span "Move" at bounding box center [313, 148] width 10 height 4
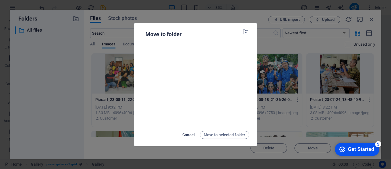
click at [187, 135] on span "Cancel" at bounding box center [189, 134] width 12 height 7
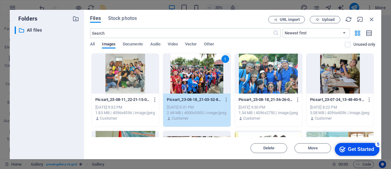
click at [193, 84] on div "1" at bounding box center [196, 74] width 67 height 40
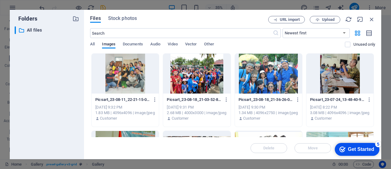
click at [193, 84] on div at bounding box center [196, 74] width 67 height 40
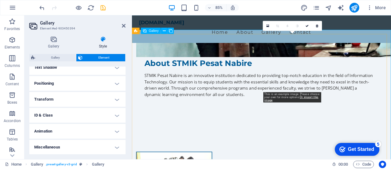
scroll to position [398, 0]
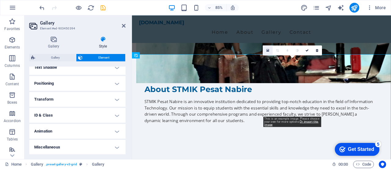
click at [268, 50] on icon at bounding box center [268, 50] width 3 height 4
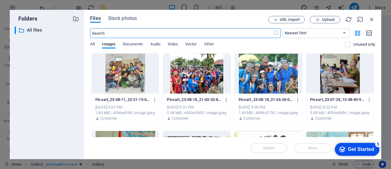
scroll to position [477, 0]
click at [125, 78] on div at bounding box center [125, 74] width 67 height 40
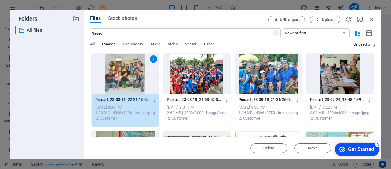
click at [125, 78] on div "1" at bounding box center [125, 74] width 67 height 40
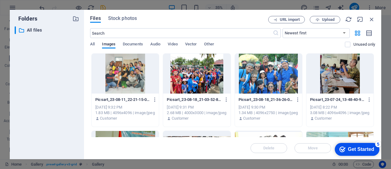
click at [125, 78] on div at bounding box center [125, 74] width 67 height 40
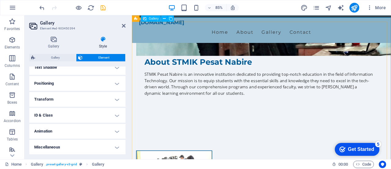
scroll to position [428, 0]
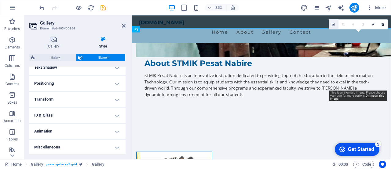
click at [333, 24] on icon at bounding box center [333, 24] width 3 height 4
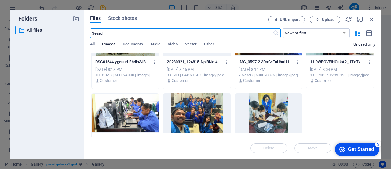
scroll to position [122, 0]
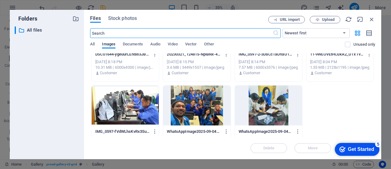
click at [202, 109] on div at bounding box center [196, 105] width 67 height 40
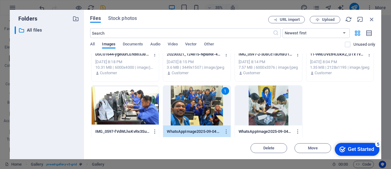
click at [202, 109] on div "1" at bounding box center [196, 105] width 67 height 40
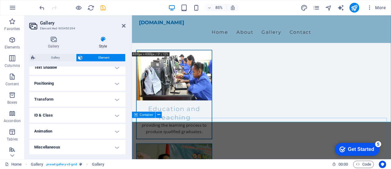
scroll to position [550, 0]
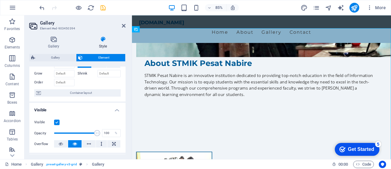
scroll to position [0, 0]
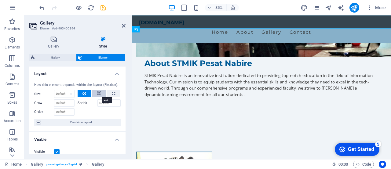
click at [98, 93] on icon at bounding box center [99, 93] width 4 height 7
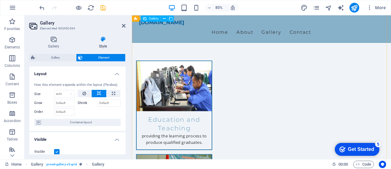
scroll to position [612, 0]
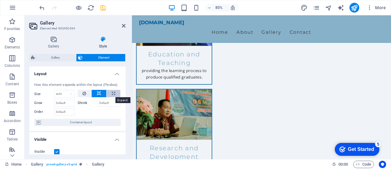
click at [113, 94] on icon at bounding box center [113, 93] width 3 height 7
type input "100"
select select "%"
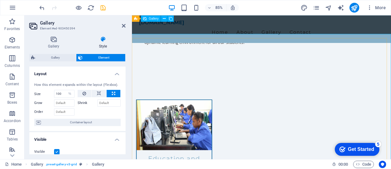
scroll to position [398, 0]
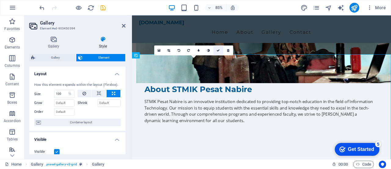
click at [218, 51] on icon at bounding box center [218, 49] width 3 height 3
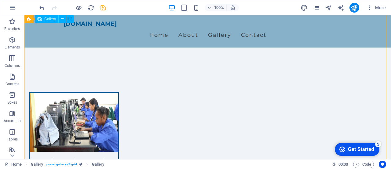
scroll to position [459, 0]
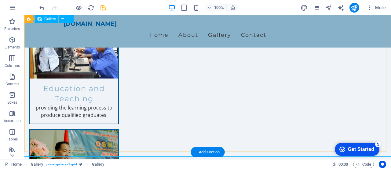
scroll to position [581, 0]
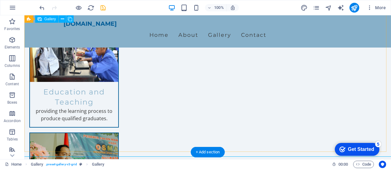
select select "%"
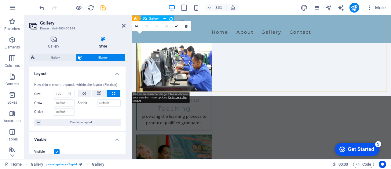
scroll to position [550, 0]
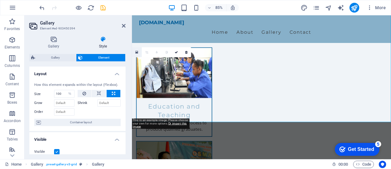
click at [137, 52] on icon at bounding box center [136, 52] width 3 height 4
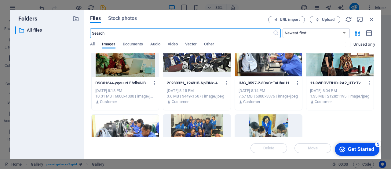
scroll to position [122, 0]
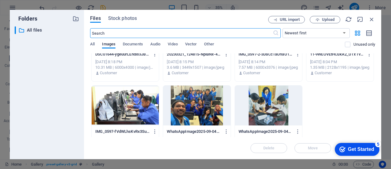
click at [271, 111] on div at bounding box center [268, 105] width 67 height 40
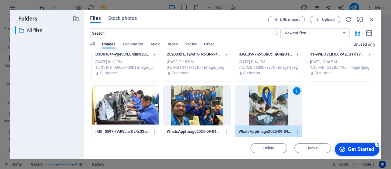
click at [263, 106] on div "1" at bounding box center [268, 105] width 67 height 40
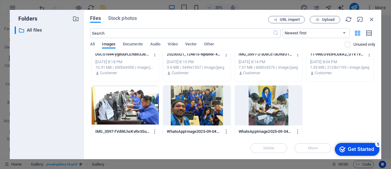
click at [263, 105] on div at bounding box center [268, 105] width 67 height 40
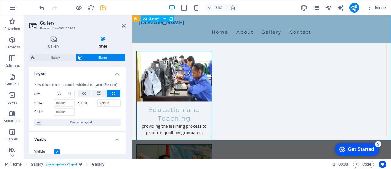
scroll to position [516, 0]
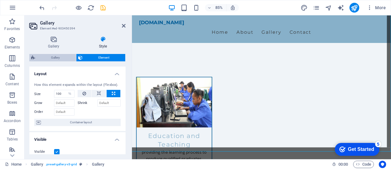
click at [51, 57] on span "Gallery" at bounding box center [55, 57] width 37 height 7
select select "rem"
select select "grid-dense"
select select "fade"
select select "px"
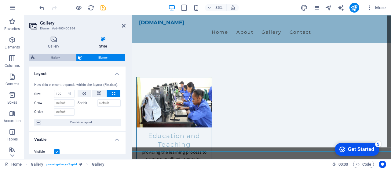
select select "preset-gallery-v3-grid"
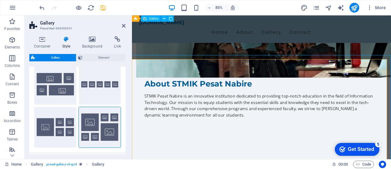
scroll to position [394, 0]
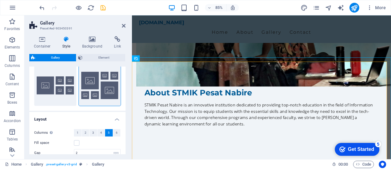
scroll to position [92, 0]
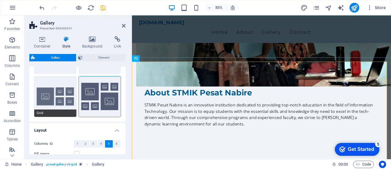
click at [56, 93] on button "Grid" at bounding box center [55, 96] width 42 height 40
select select "grid"
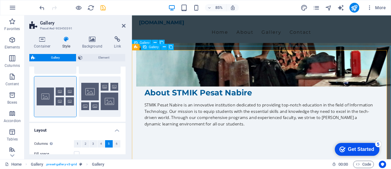
scroll to position [424, 0]
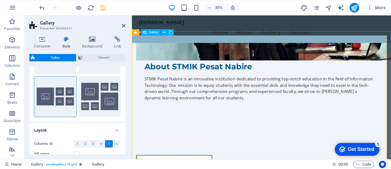
select select "%"
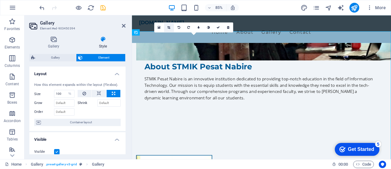
click at [168, 27] on icon at bounding box center [169, 27] width 3 height 3
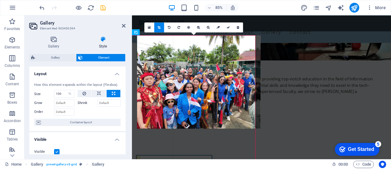
drag, startPoint x: 178, startPoint y: 101, endPoint x: 184, endPoint y: 100, distance: 6.2
click at [184, 100] on div at bounding box center [199, 81] width 124 height 93
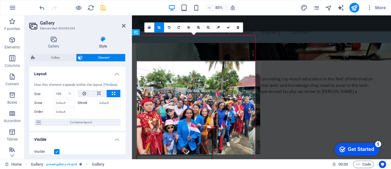
drag, startPoint x: 181, startPoint y: 104, endPoint x: 187, endPoint y: 104, distance: 5.8
click at [187, 104] on div at bounding box center [199, 107] width 124 height 93
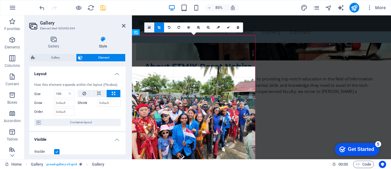
click at [149, 27] on icon at bounding box center [149, 27] width 3 height 4
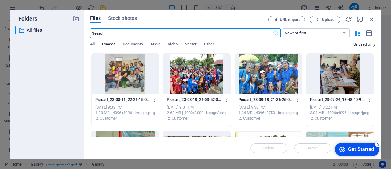
scroll to position [504, 0]
click at [373, 19] on icon "button" at bounding box center [372, 19] width 7 height 7
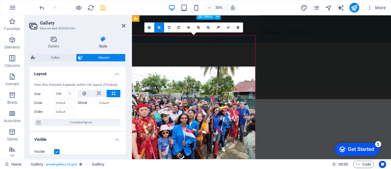
scroll to position [424, 0]
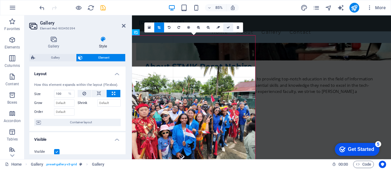
click at [228, 26] on icon at bounding box center [228, 27] width 3 height 3
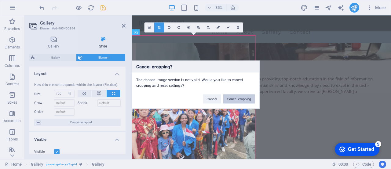
click at [232, 97] on button "Cancel cropping" at bounding box center [240, 98] width 32 height 9
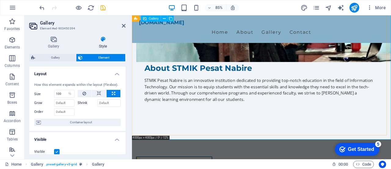
scroll to position [394, 0]
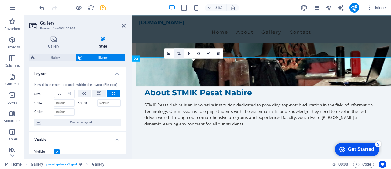
click at [179, 53] on icon at bounding box center [179, 53] width 3 height 3
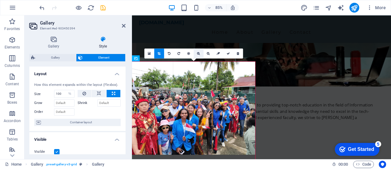
click at [198, 54] on icon at bounding box center [198, 53] width 3 height 3
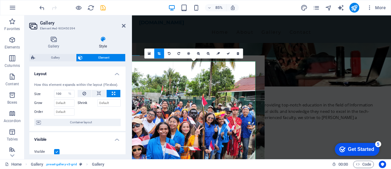
drag, startPoint x: 218, startPoint y: 113, endPoint x: 197, endPoint y: 113, distance: 21.4
click at [197, 113] on div at bounding box center [178, 121] width 176 height 132
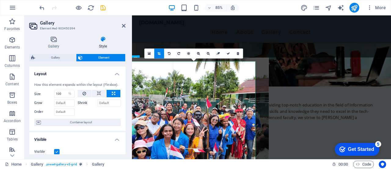
click at [207, 110] on div at bounding box center [181, 122] width 175 height 131
click at [227, 54] on icon at bounding box center [228, 53] width 3 height 3
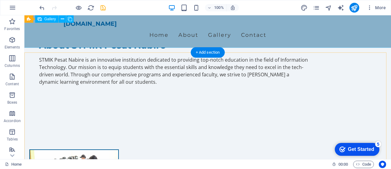
scroll to position [410, 0]
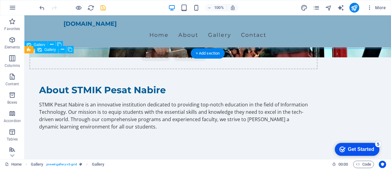
select select "%"
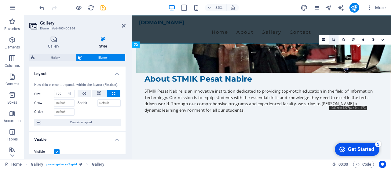
click at [335, 38] on icon at bounding box center [333, 39] width 3 height 3
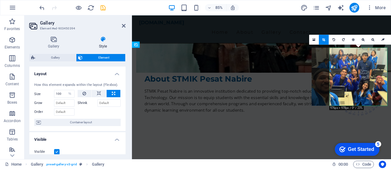
drag, startPoint x: 366, startPoint y: 79, endPoint x: 354, endPoint y: 77, distance: 12.3
click at [354, 77] on div at bounding box center [350, 76] width 76 height 58
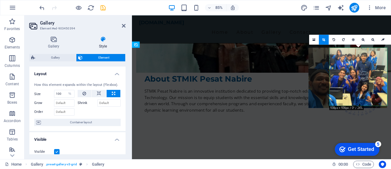
drag, startPoint x: 354, startPoint y: 76, endPoint x: 348, endPoint y: 79, distance: 6.2
click at [348, 79] on div at bounding box center [348, 77] width 79 height 60
click at [391, 39] on link at bounding box center [393, 40] width 10 height 10
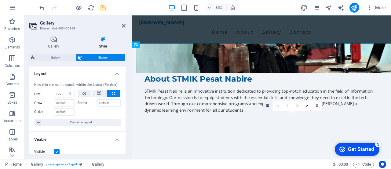
click at [267, 105] on icon at bounding box center [268, 106] width 3 height 4
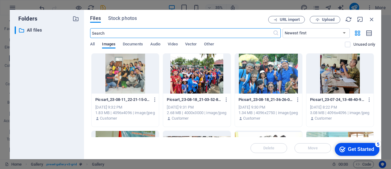
scroll to position [0, 0]
click at [322, 18] on span "Upload" at bounding box center [325, 20] width 25 height 4
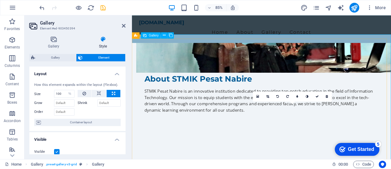
scroll to position [440, 0]
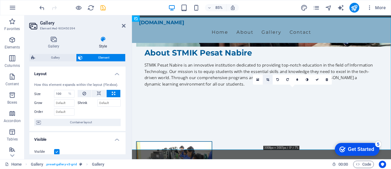
click at [268, 80] on icon at bounding box center [268, 79] width 3 height 3
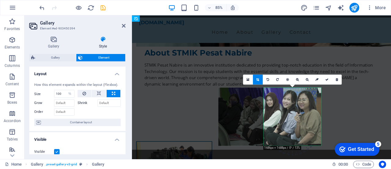
drag, startPoint x: 305, startPoint y: 122, endPoint x: 272, endPoint y: 123, distance: 33.0
click at [272, 123] on div at bounding box center [270, 116] width 103 height 58
click at [327, 81] on link at bounding box center [327, 79] width 10 height 10
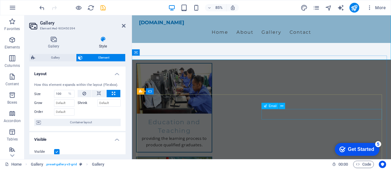
scroll to position [654, 0]
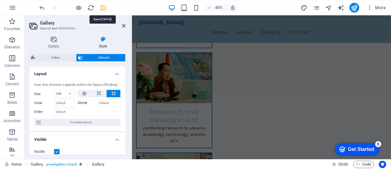
click at [103, 7] on icon "save" at bounding box center [103, 7] width 7 height 7
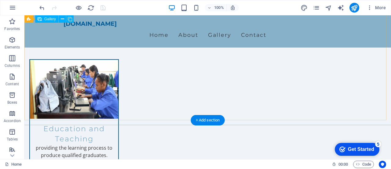
scroll to position [525, 0]
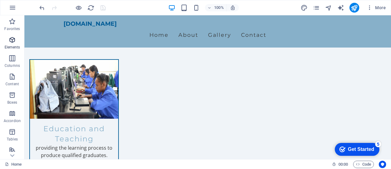
click at [12, 40] on icon "button" at bounding box center [12, 39] width 7 height 7
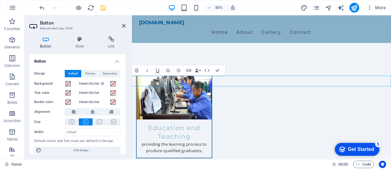
scroll to position [2, 0]
click at [112, 40] on icon at bounding box center [111, 39] width 29 height 6
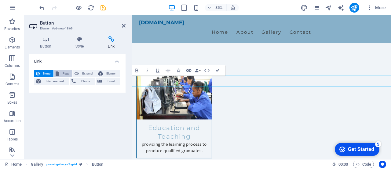
click at [65, 75] on span "Page" at bounding box center [65, 73] width 9 height 7
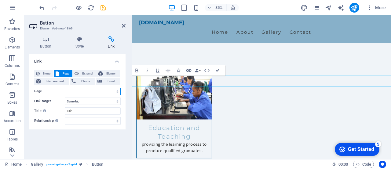
select select
click at [73, 101] on select "New tab Same tab Overlay" at bounding box center [93, 100] width 56 height 7
select select "blank"
click at [65, 97] on select "New tab Same tab Overlay" at bounding box center [93, 100] width 56 height 7
click at [75, 90] on select "Home Subpage Legal Notice" at bounding box center [93, 90] width 56 height 7
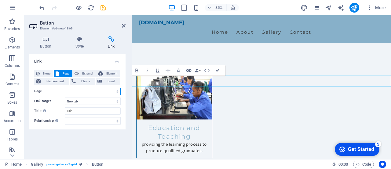
select select "1"
click at [65, 87] on select "Home Subpage Legal Notice" at bounding box center [93, 90] width 56 height 7
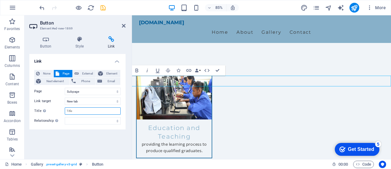
click at [76, 111] on input "Title Additional link description, should not be the same as the link text. The…" at bounding box center [93, 110] width 56 height 7
type input "Gallery"
click at [129, 100] on div "Button Style Link Button Design Default Primary Secondary Background Hover/Acti…" at bounding box center [77, 95] width 106 height 128
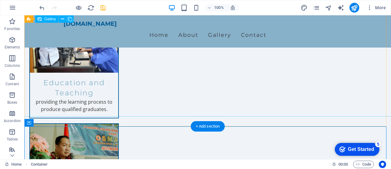
scroll to position [587, 0]
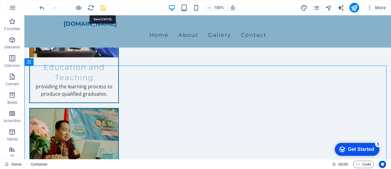
click at [103, 8] on icon "save" at bounding box center [103, 7] width 7 height 7
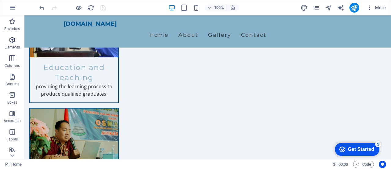
click at [11, 43] on icon "button" at bounding box center [12, 39] width 7 height 7
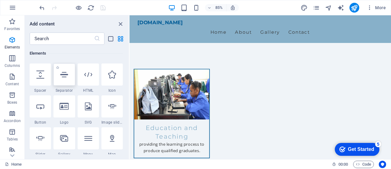
scroll to position [65, 0]
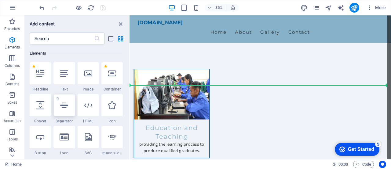
select select "%"
select select "px"
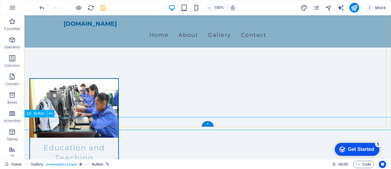
select select "1"
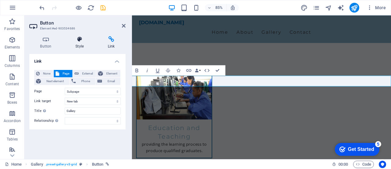
click at [80, 41] on icon at bounding box center [80, 39] width 30 height 6
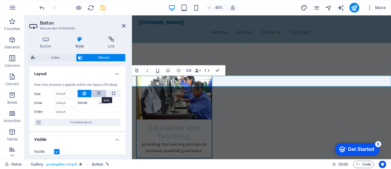
click at [99, 93] on icon at bounding box center [99, 93] width 4 height 7
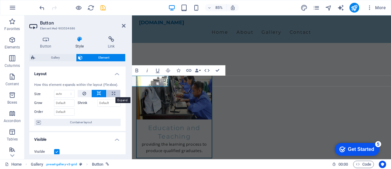
click at [116, 93] on button at bounding box center [114, 93] width 14 height 7
type input "100"
select select "%"
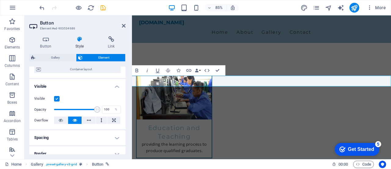
scroll to position [61, 0]
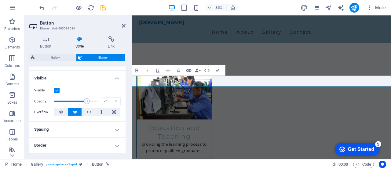
drag, startPoint x: 97, startPoint y: 101, endPoint x: 86, endPoint y: 101, distance: 10.7
click at [86, 101] on span at bounding box center [87, 101] width 6 height 6
type input "100"
drag, startPoint x: 86, startPoint y: 101, endPoint x: 102, endPoint y: 101, distance: 15.6
click at [102, 101] on div "Opacity 100 %" at bounding box center [77, 100] width 87 height 9
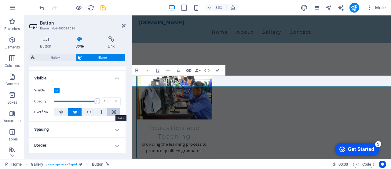
click at [112, 113] on icon at bounding box center [114, 111] width 4 height 7
click at [75, 110] on icon at bounding box center [75, 111] width 4 height 7
click at [81, 127] on h4 "Spacing" at bounding box center [77, 129] width 96 height 15
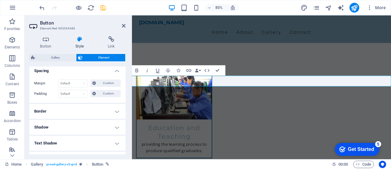
scroll to position [122, 0]
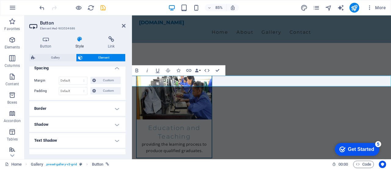
click at [79, 106] on h4 "Border" at bounding box center [77, 108] width 96 height 15
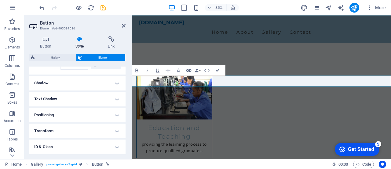
scroll to position [158, 0]
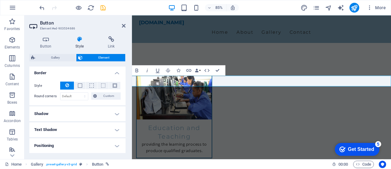
click at [81, 113] on h4 "Shadow" at bounding box center [77, 113] width 96 height 15
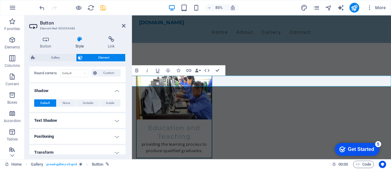
scroll to position [188, 0]
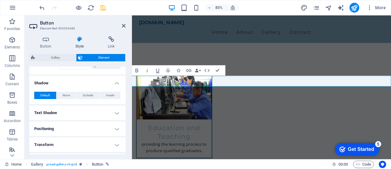
click at [81, 113] on h4 "Text Shadow" at bounding box center [77, 112] width 96 height 15
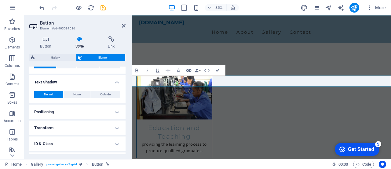
click at [80, 110] on h4 "Positioning" at bounding box center [77, 111] width 96 height 15
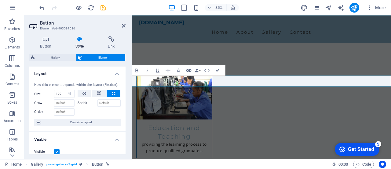
scroll to position [0, 0]
click at [48, 42] on h4 "Button" at bounding box center [46, 42] width 35 height 13
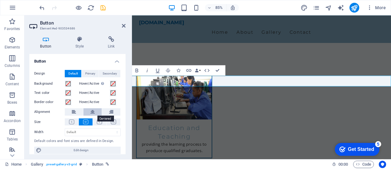
click at [92, 111] on icon at bounding box center [93, 111] width 4 height 7
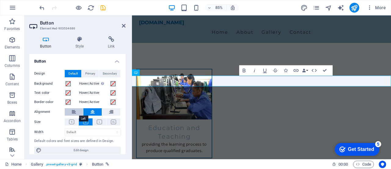
click at [76, 111] on button at bounding box center [74, 111] width 18 height 7
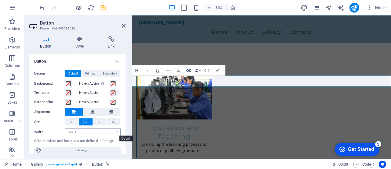
scroll to position [4, 0]
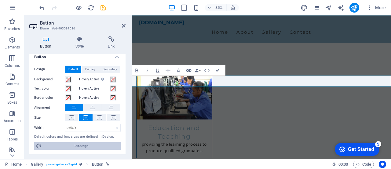
click at [98, 143] on span "Edit design" at bounding box center [81, 145] width 76 height 7
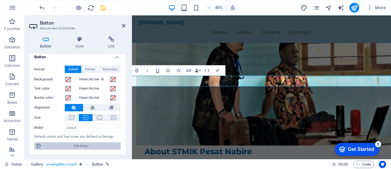
select select "px"
select select "200"
select select "px"
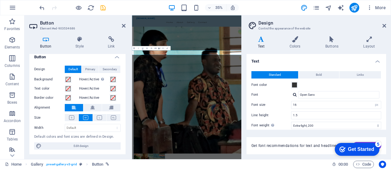
scroll to position [580, 0]
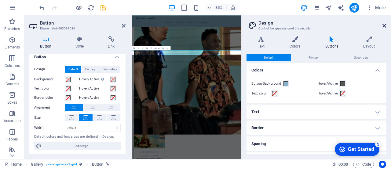
click at [385, 24] on icon at bounding box center [385, 25] width 4 height 5
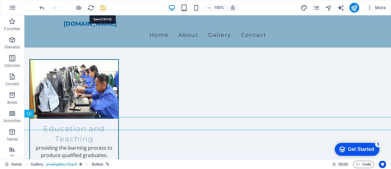
click at [104, 6] on icon "save" at bounding box center [103, 7] width 7 height 7
